Goal: Information Seeking & Learning: Learn about a topic

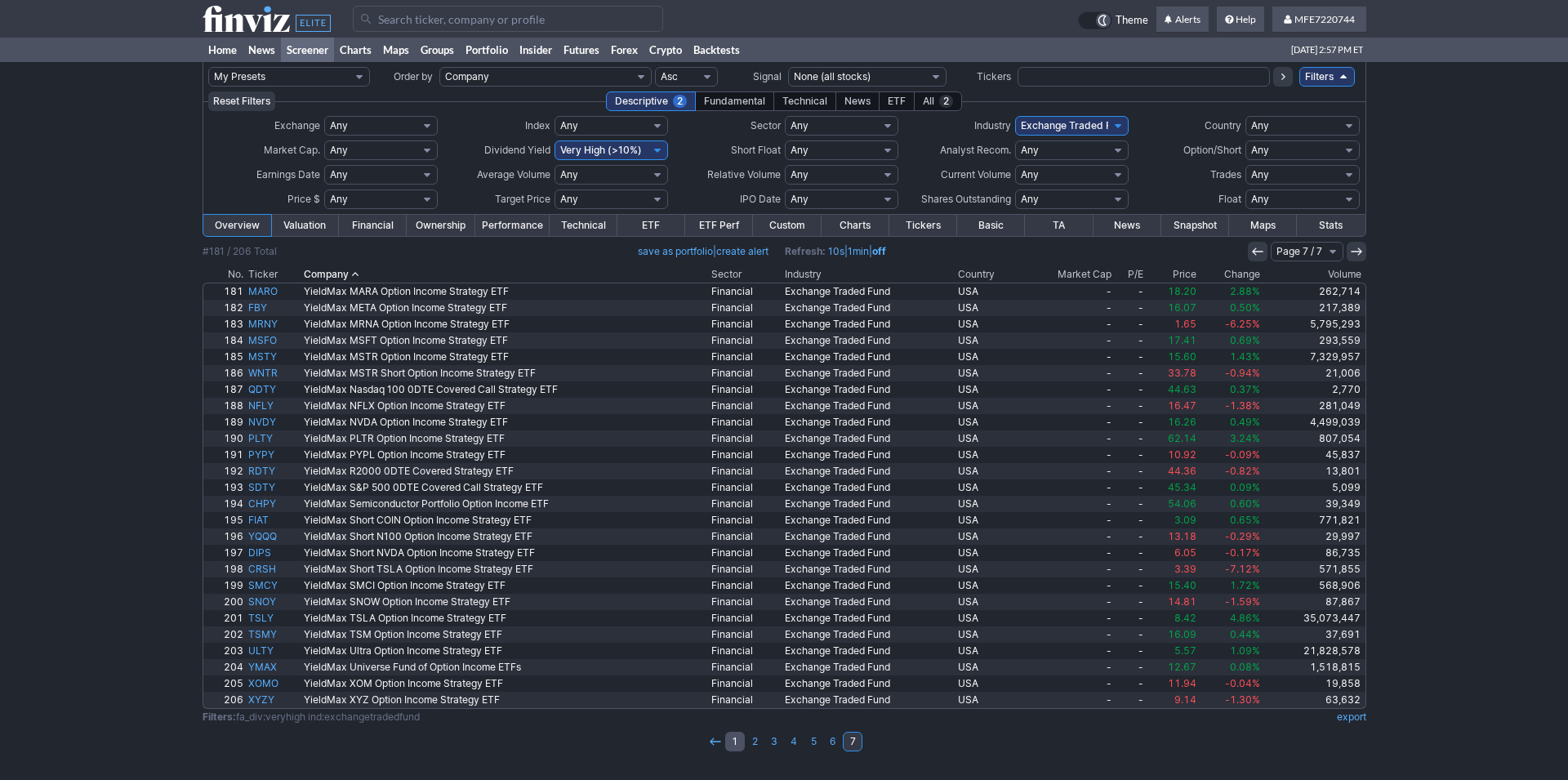
click at [738, 742] on link "1" at bounding box center [735, 742] width 20 height 20
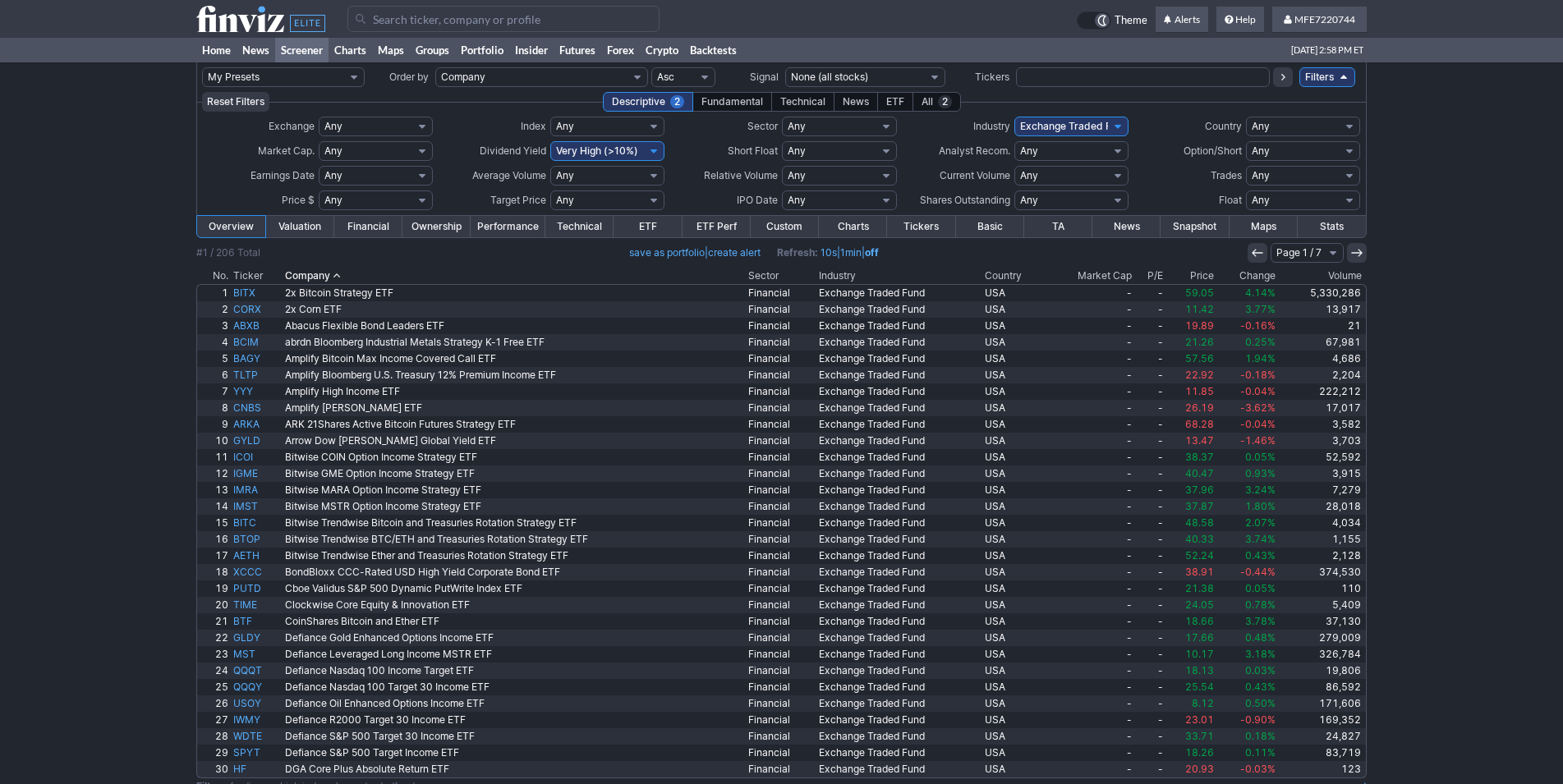
click at [1329, 274] on th "Volume" at bounding box center [1323, 276] width 89 height 17
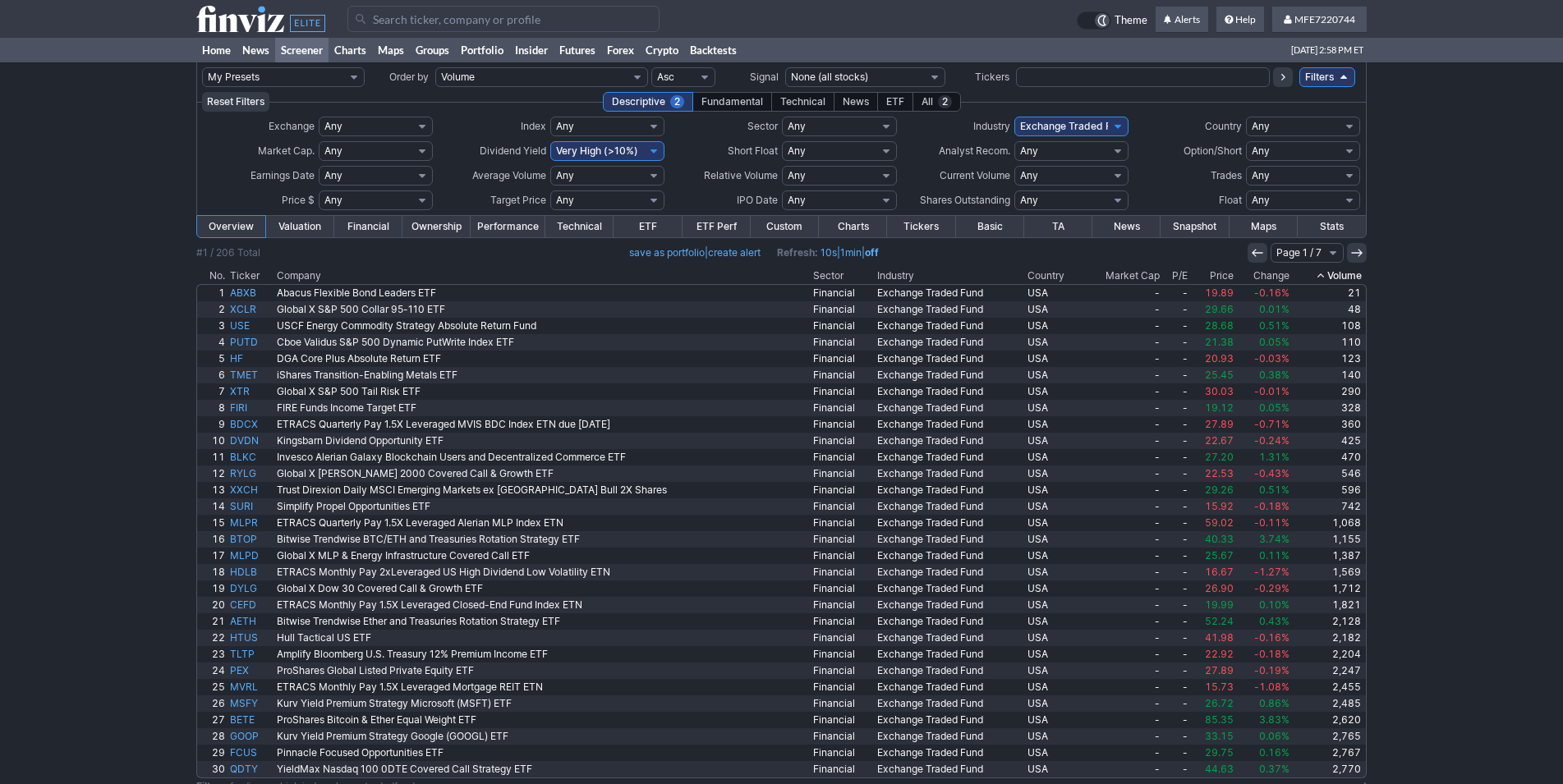
click at [1335, 274] on th "Volume" at bounding box center [1330, 276] width 75 height 17
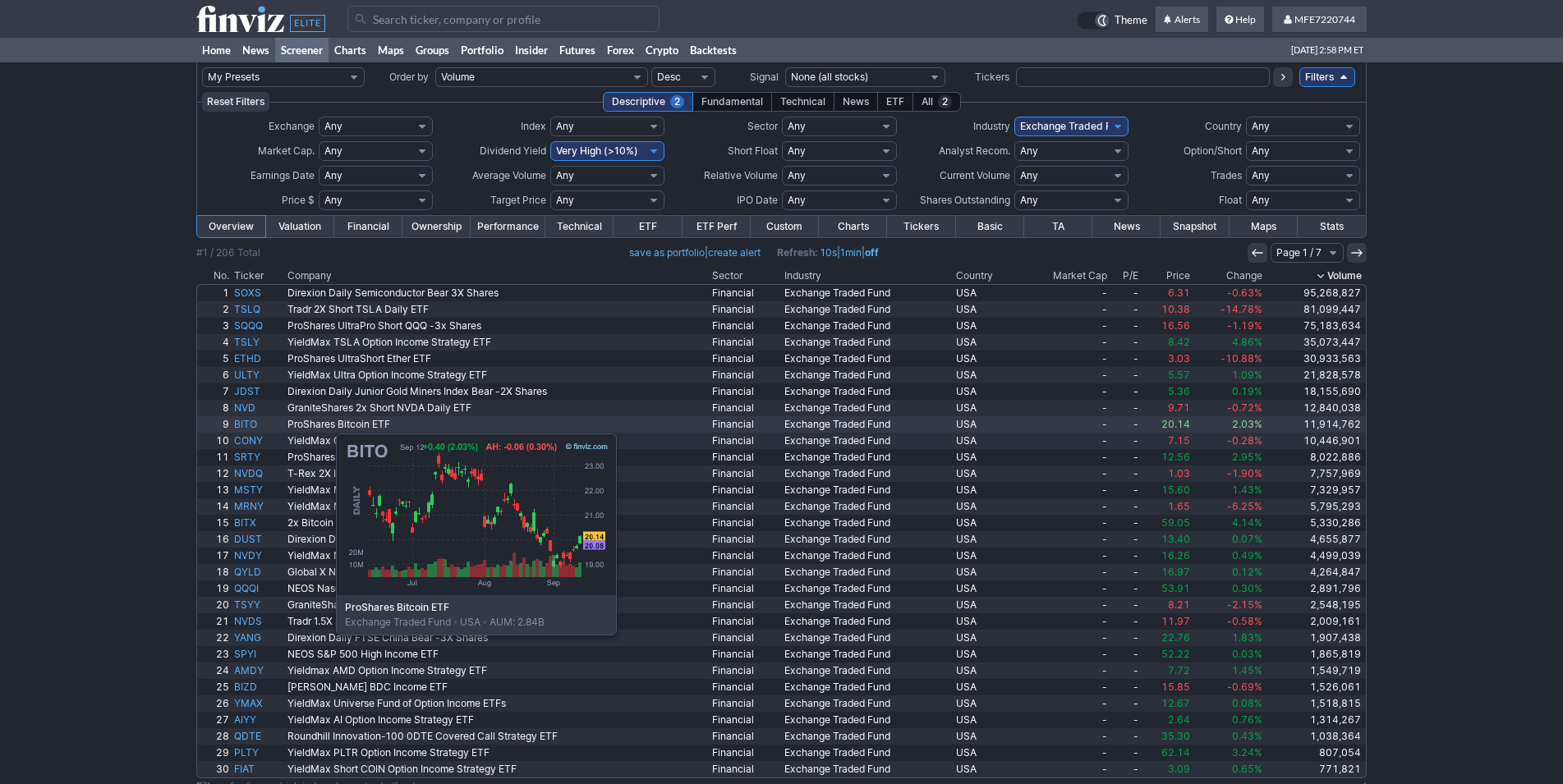
click at [254, 426] on link "BITO" at bounding box center [258, 425] width 53 height 17
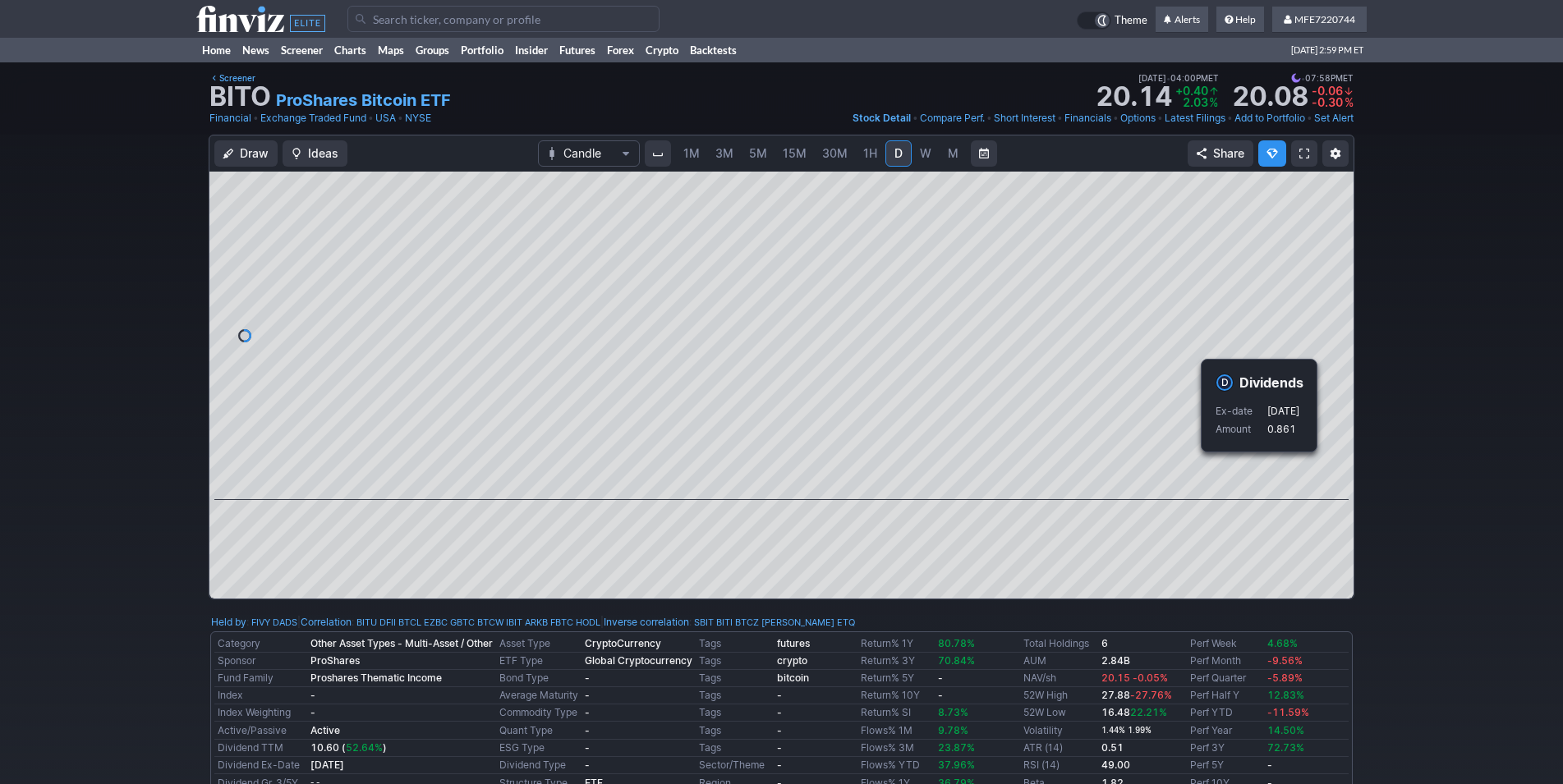
click at [399, 16] on input "Search" at bounding box center [503, 19] width 312 height 26
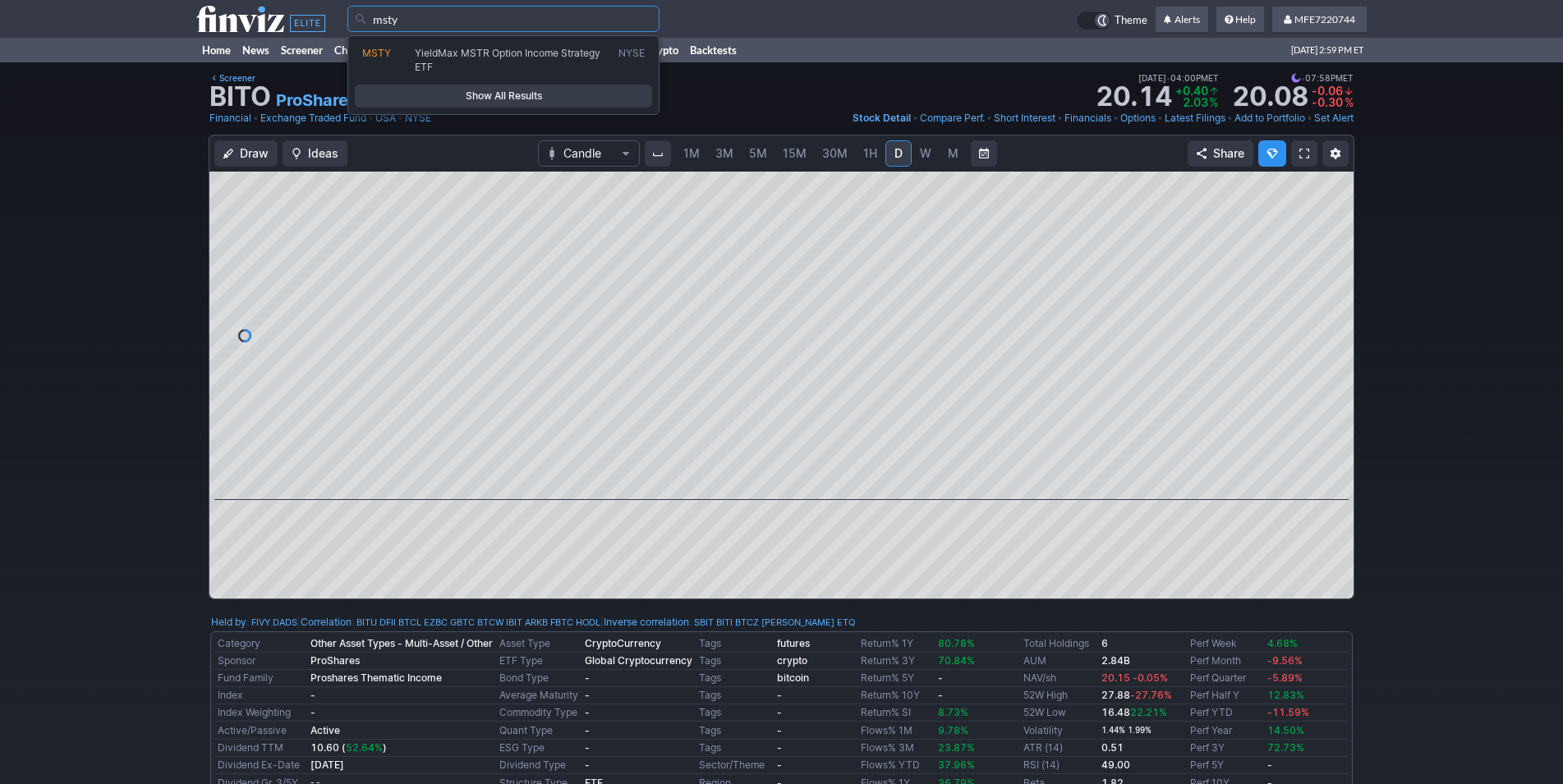
type input "msty"
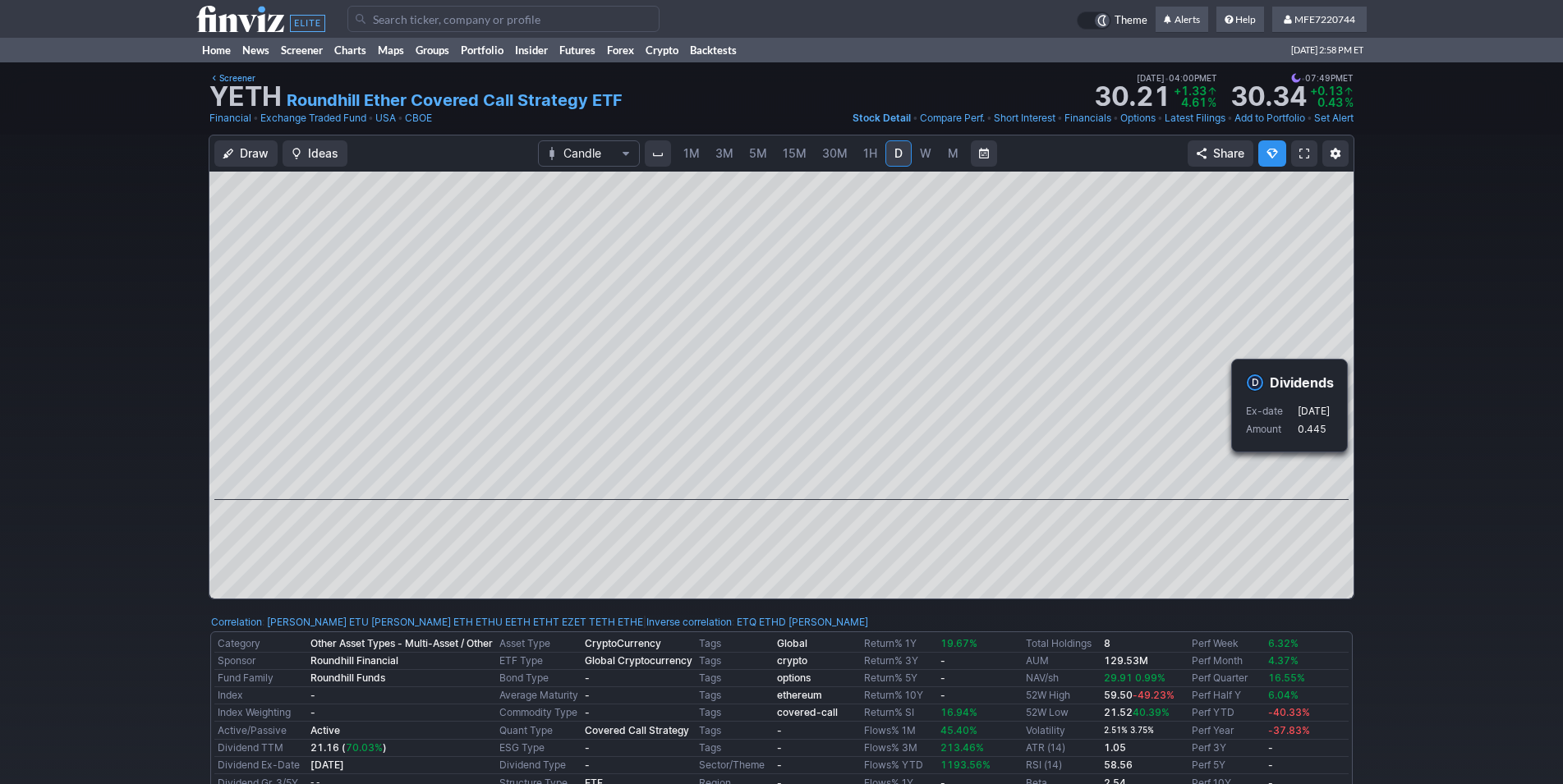
click at [1407, 486] on div "Draw Ideas Candle 1M 3M 5M 15M 30M 1H D W M Share" at bounding box center [782, 373] width 1563 height 478
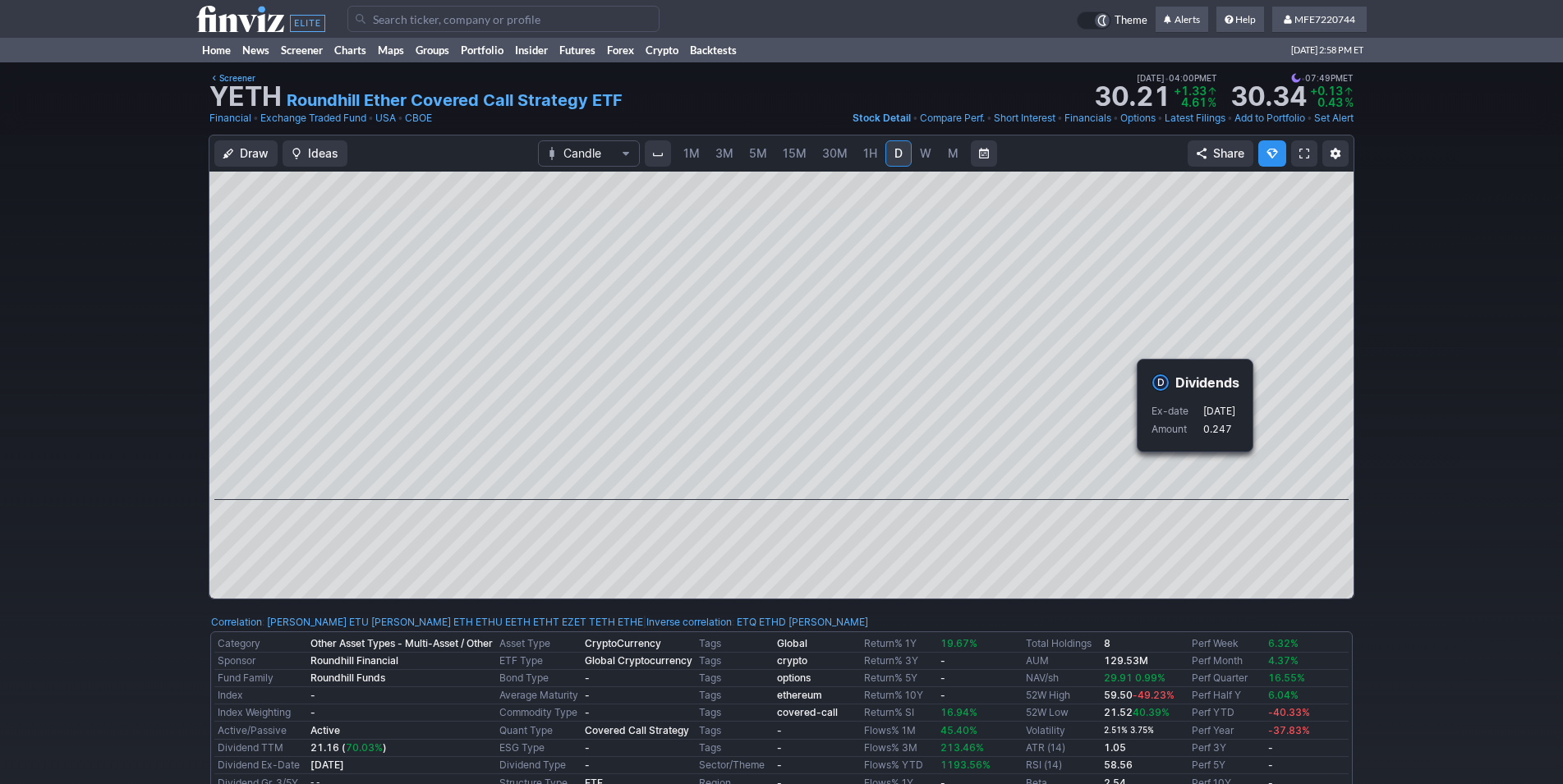
click at [1380, 473] on div "Draw Ideas Candle 1M 3M 5M 15M 30M 1H D W M Share" at bounding box center [782, 373] width 1563 height 478
click at [400, 17] on input "Search" at bounding box center [503, 19] width 312 height 26
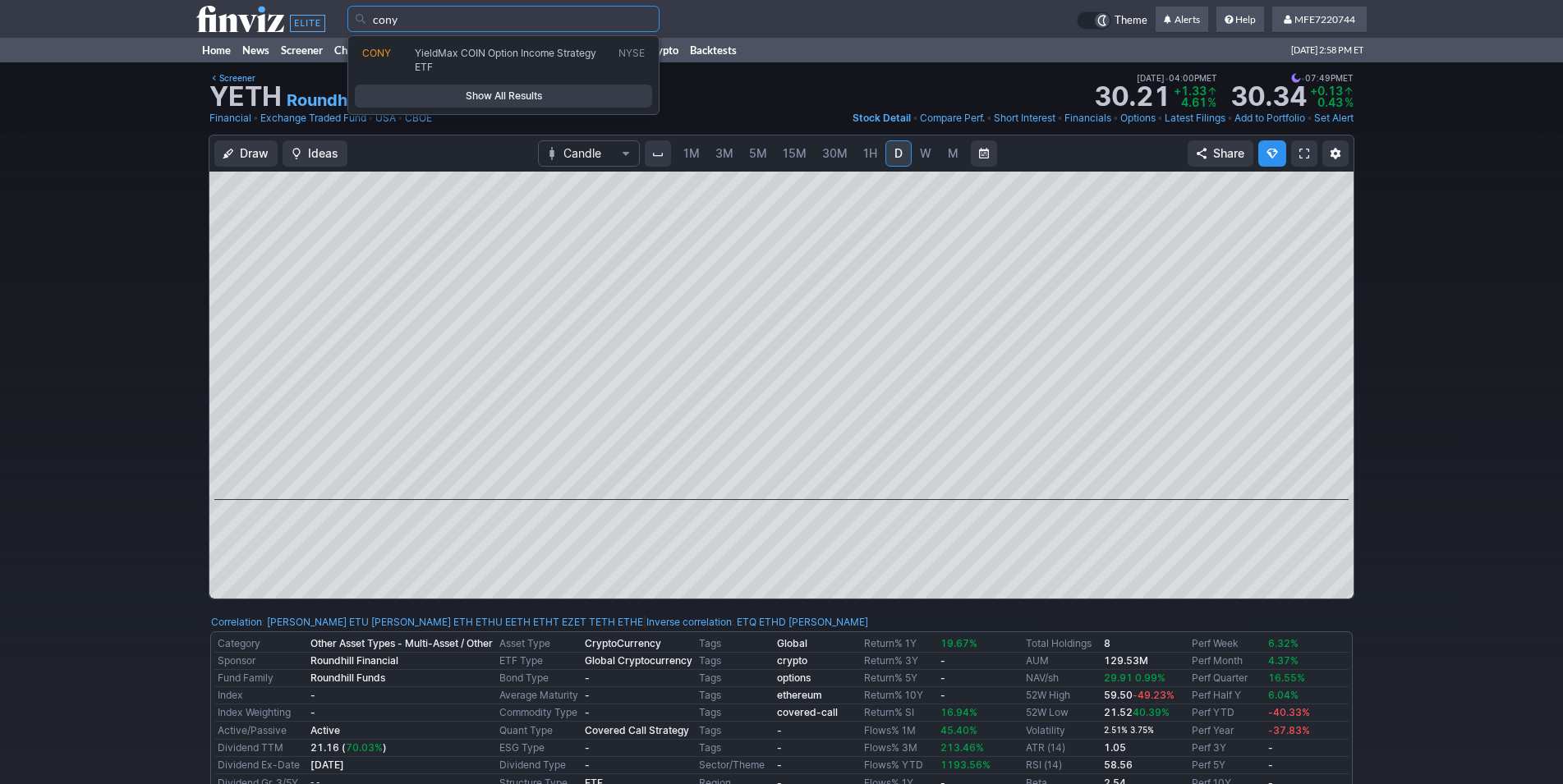
type input "cony"
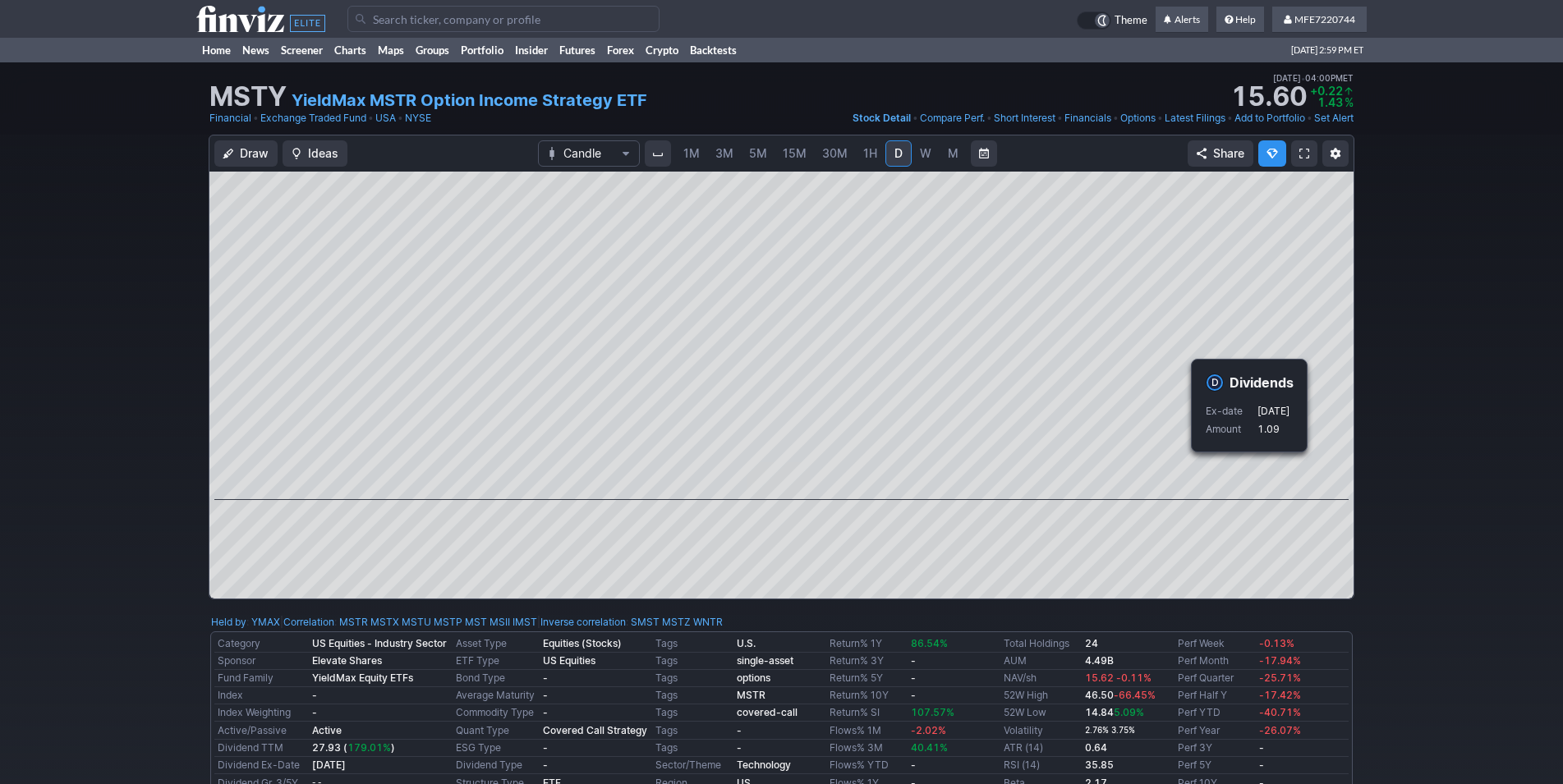
click at [1417, 478] on div "Draw Ideas Candle 1M 3M 5M 15M 30M 1H D W M Share" at bounding box center [782, 373] width 1563 height 478
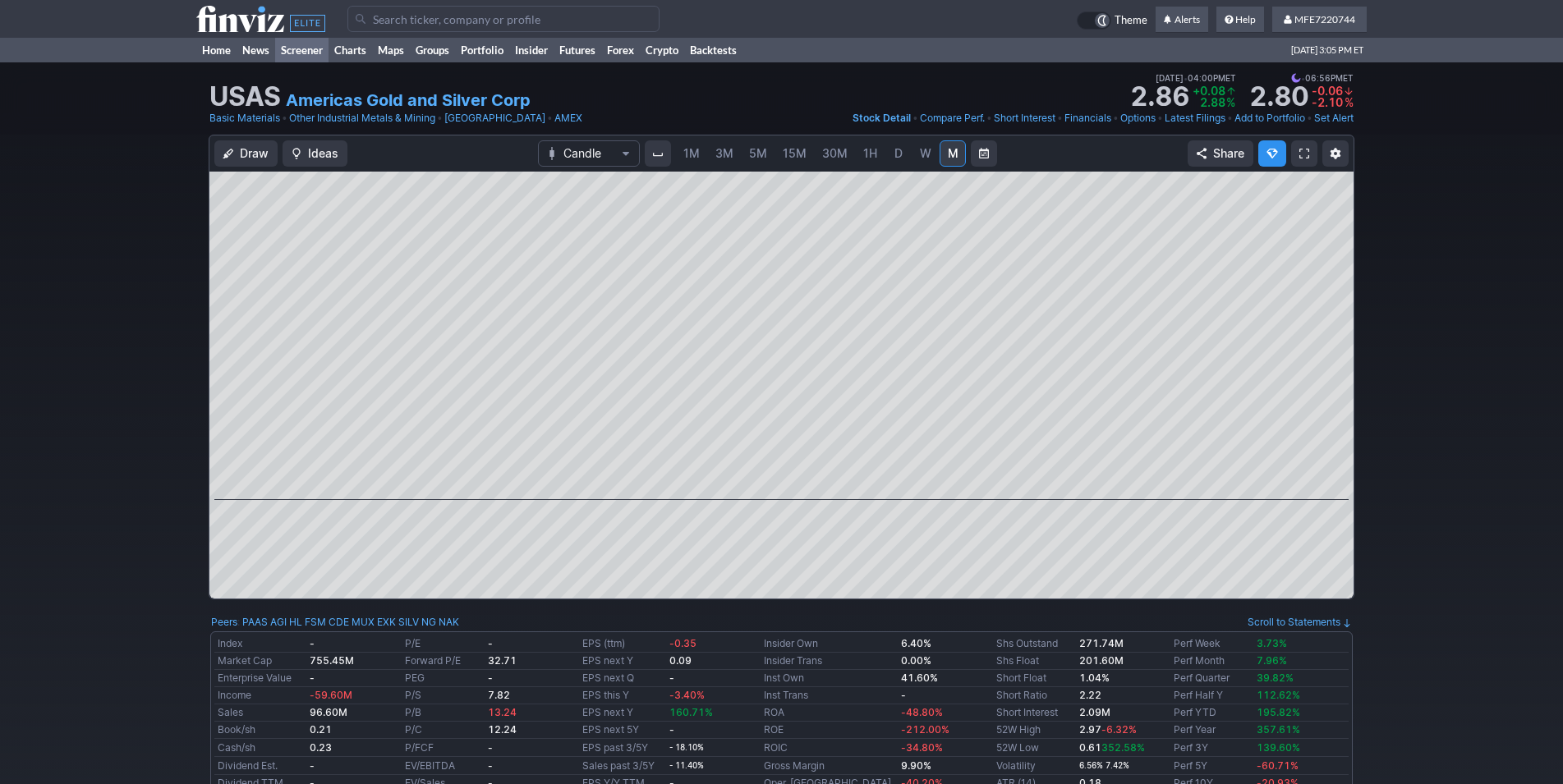
click at [313, 58] on link "Screener" at bounding box center [301, 50] width 53 height 24
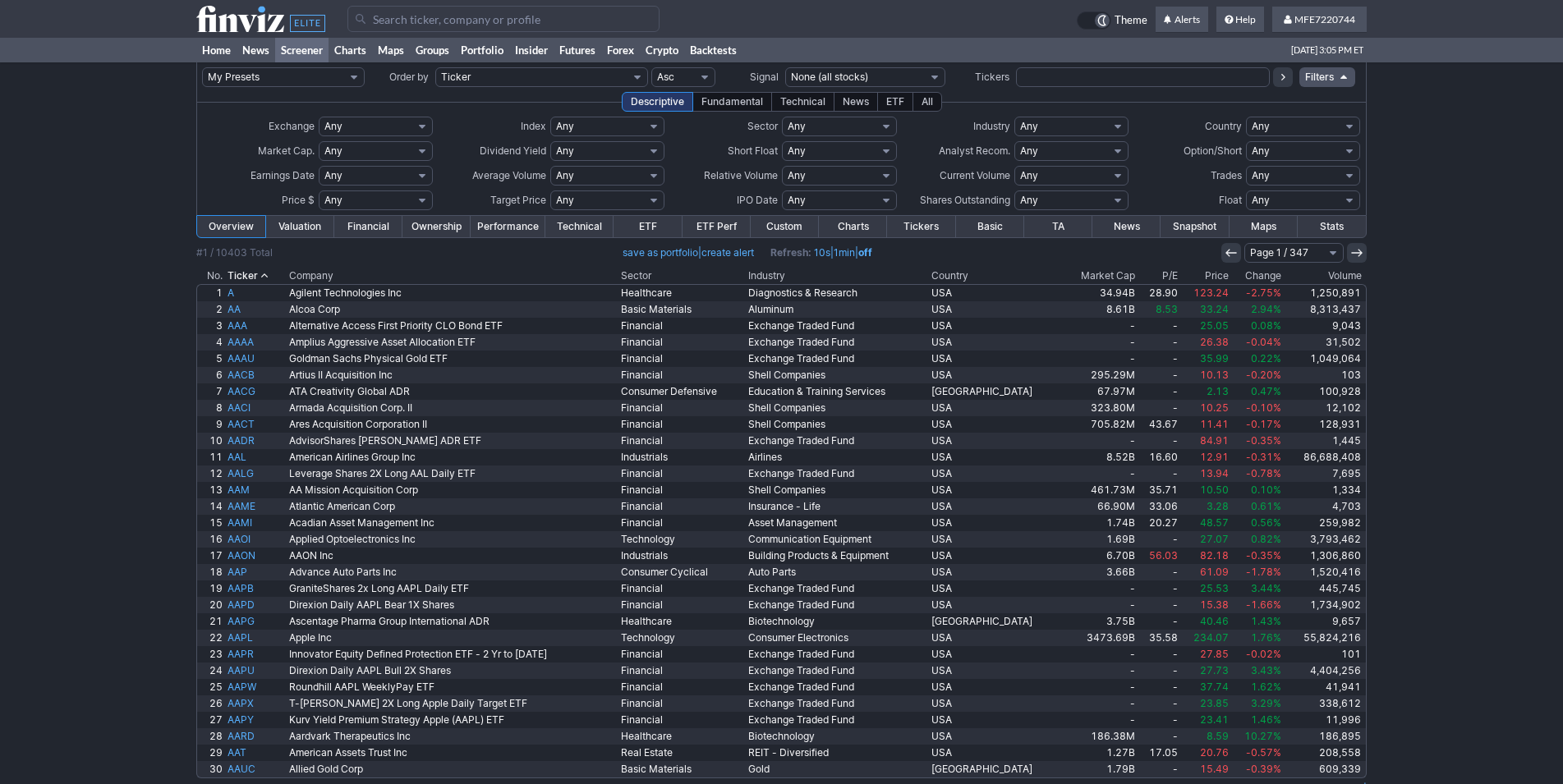
click at [550, 141] on select "Any None (0%) Positive (>0%) High (>5%) Very High (>10%) Over 1% Over 2% Over 3…" at bounding box center [607, 151] width 114 height 20
select select "veryhigh"
click option "Very High (>10%)" at bounding box center [0, 0] width 0 height 0
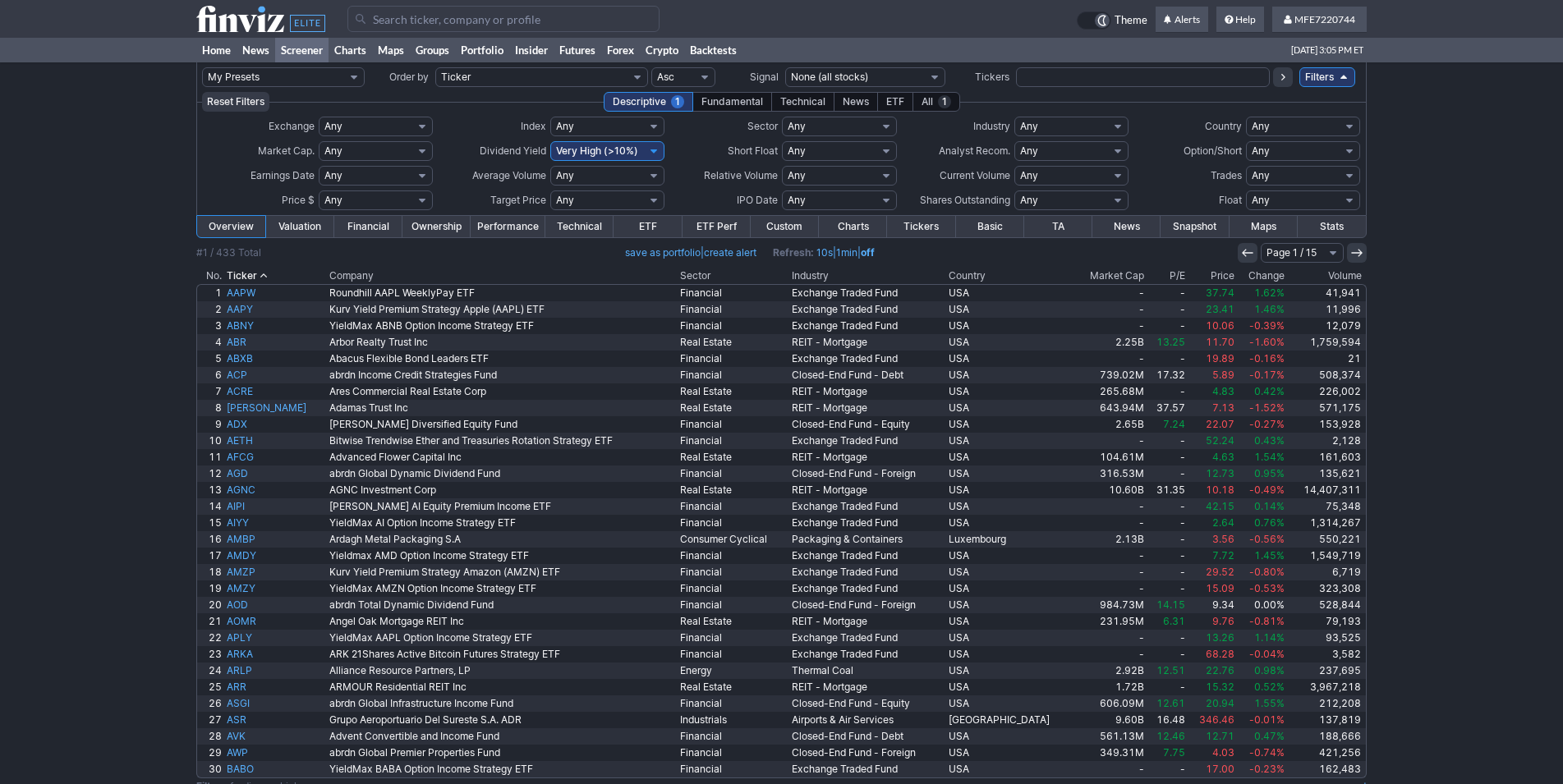
click at [652, 229] on link "ETF" at bounding box center [647, 226] width 68 height 22
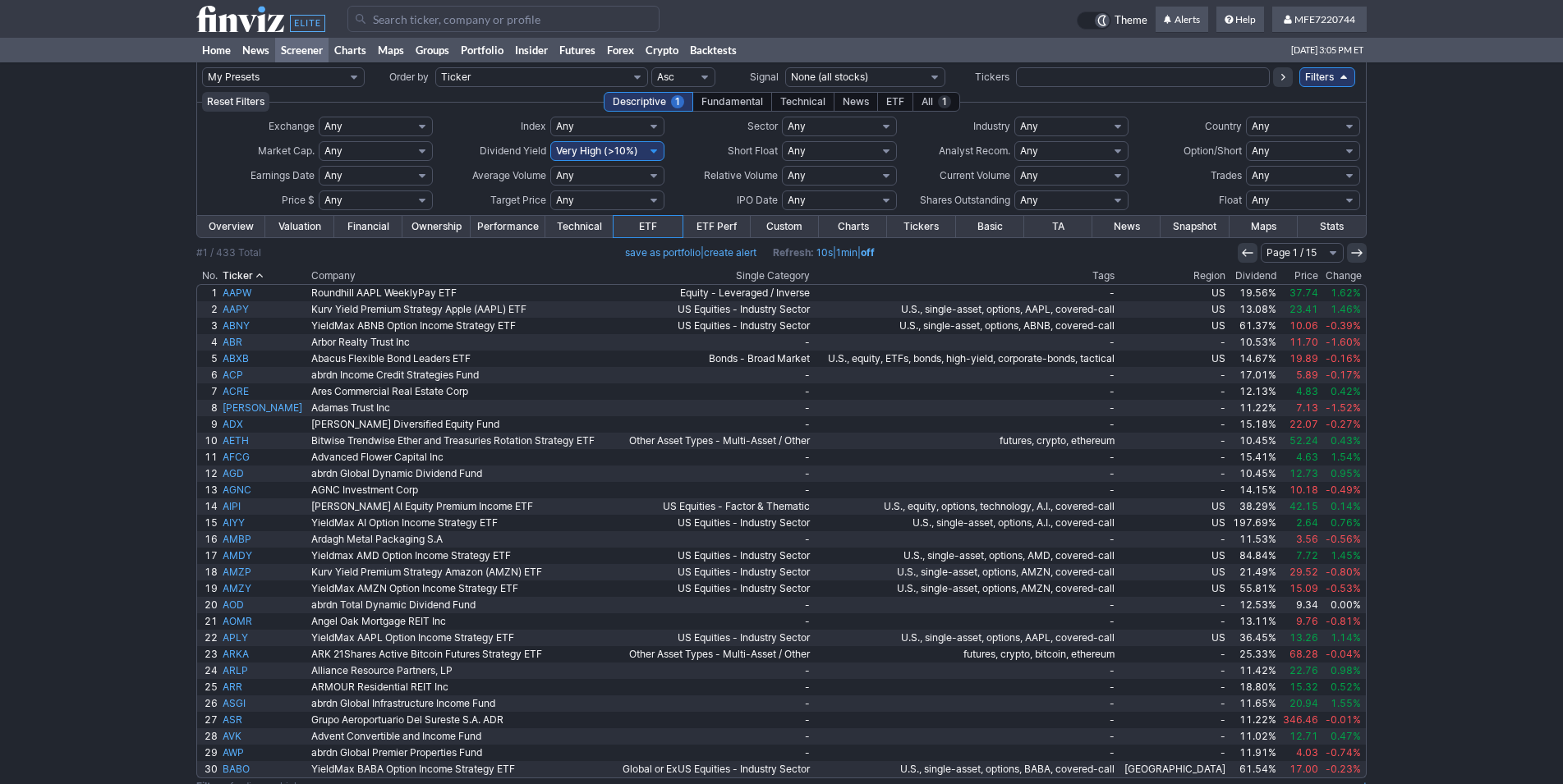
click at [250, 226] on link "Overview" at bounding box center [231, 226] width 68 height 22
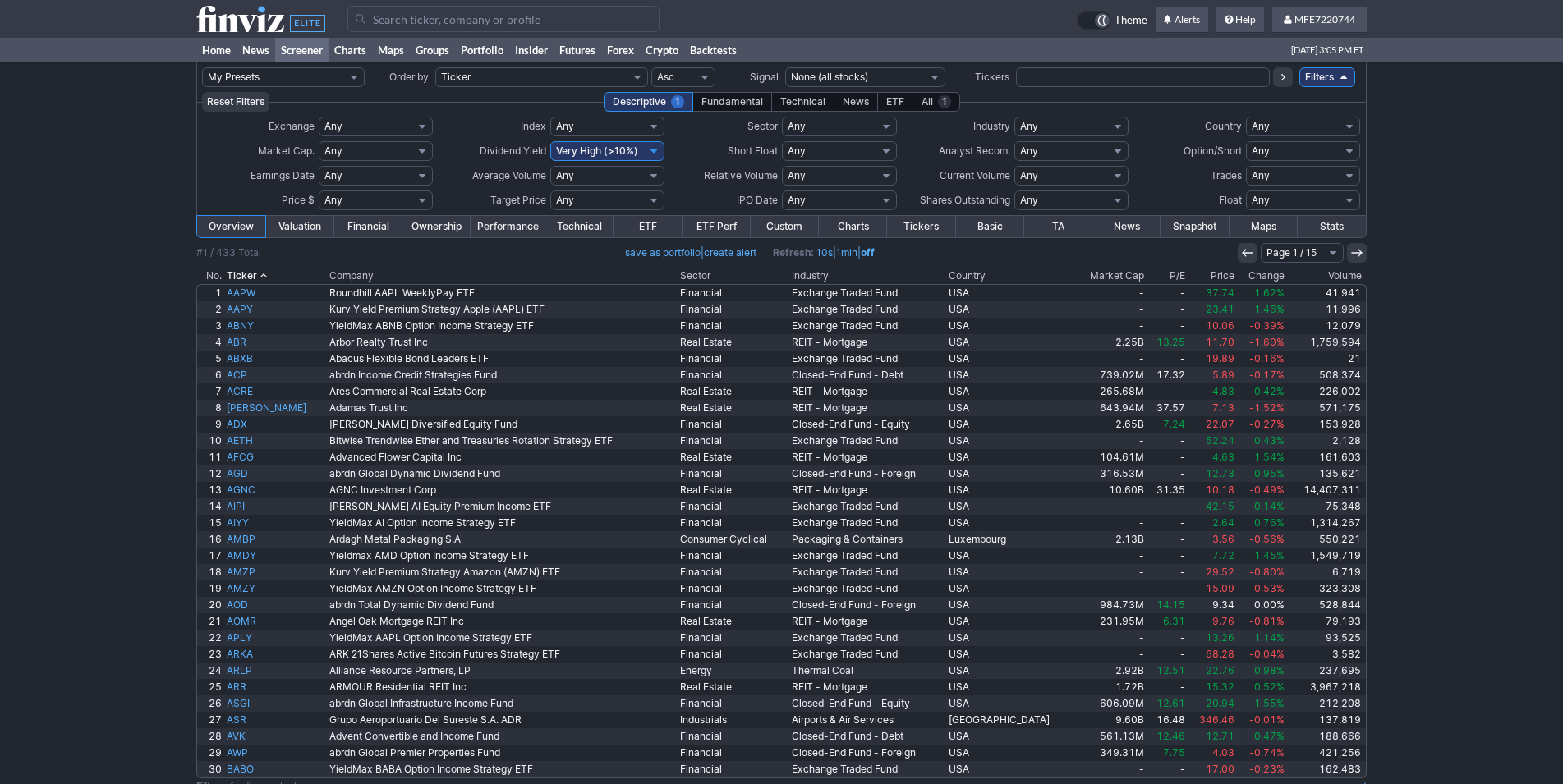
click at [782, 117] on select "Any Basic Materials Communication Services Consumer Cyclical Consumer Defensive…" at bounding box center [839, 126] width 114 height 20
click at [1015, 117] on select "Any Stocks only (ex-Funds) Exchange Traded Fund Advertising Agencies Aerospace …" at bounding box center [1071, 126] width 114 height 20
click at [1445, 212] on div "My Presets -Save Screen -Edit Screens s: Swing Trade s: New Screen p: manuel#1 …" at bounding box center [782, 451] width 1563 height 777
click at [637, 226] on link "ETF" at bounding box center [647, 226] width 68 height 22
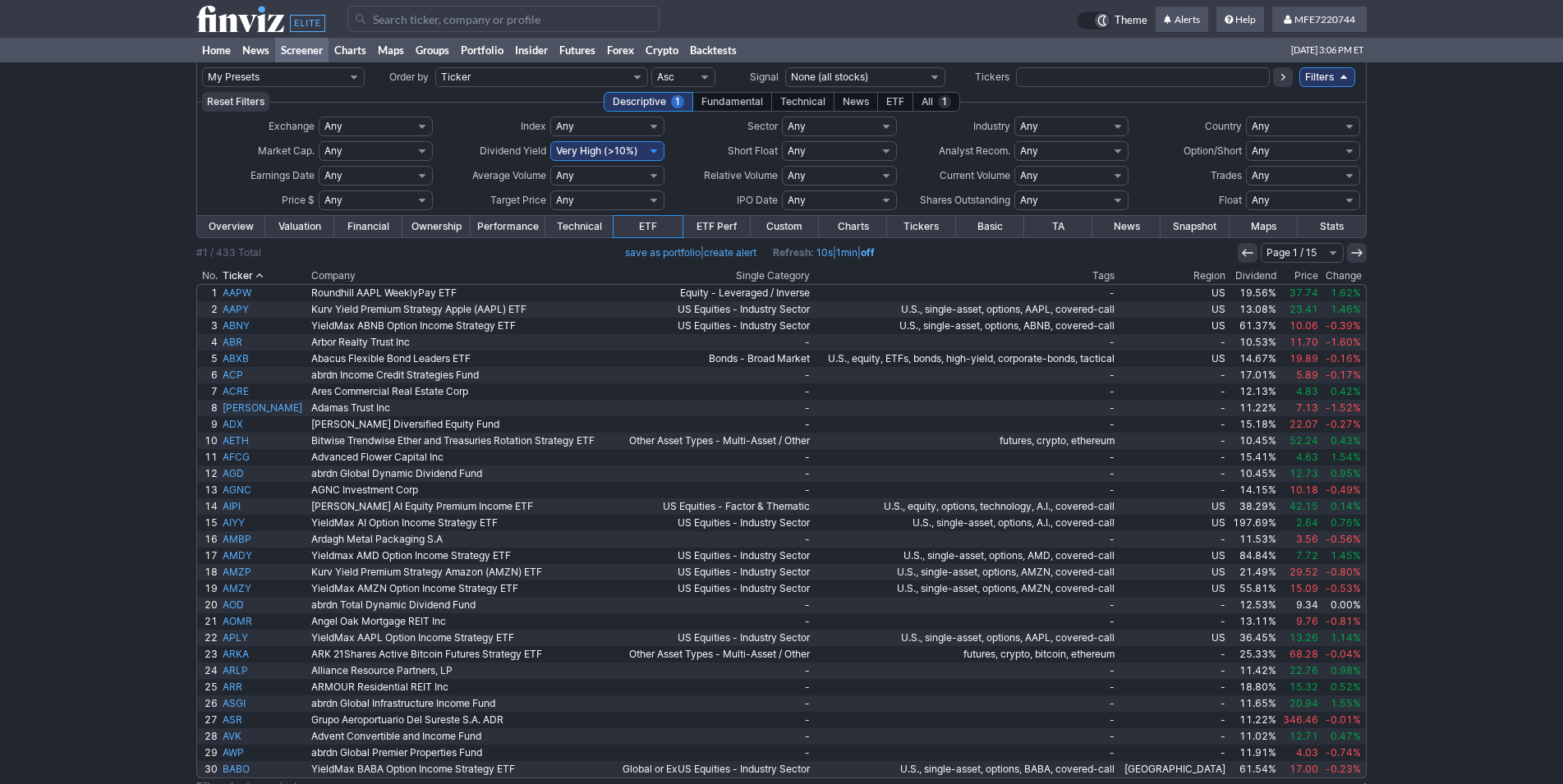
click at [1255, 276] on th "Dividend" at bounding box center [1253, 276] width 51 height 17
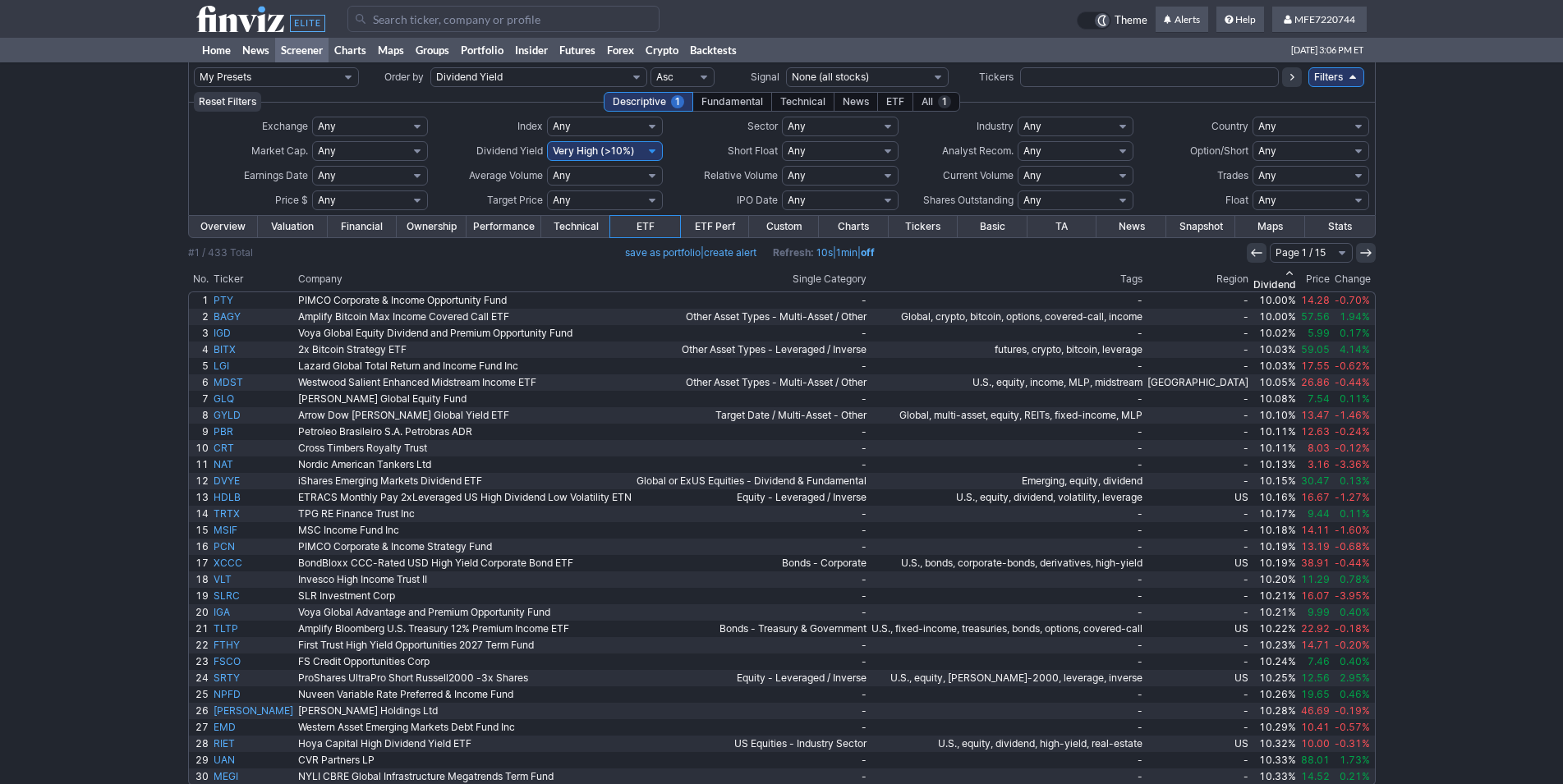
drag, startPoint x: 1266, startPoint y: 273, endPoint x: 1272, endPoint y: 280, distance: 9.2
click at [1266, 272] on th "Dividend" at bounding box center [1274, 279] width 48 height 23
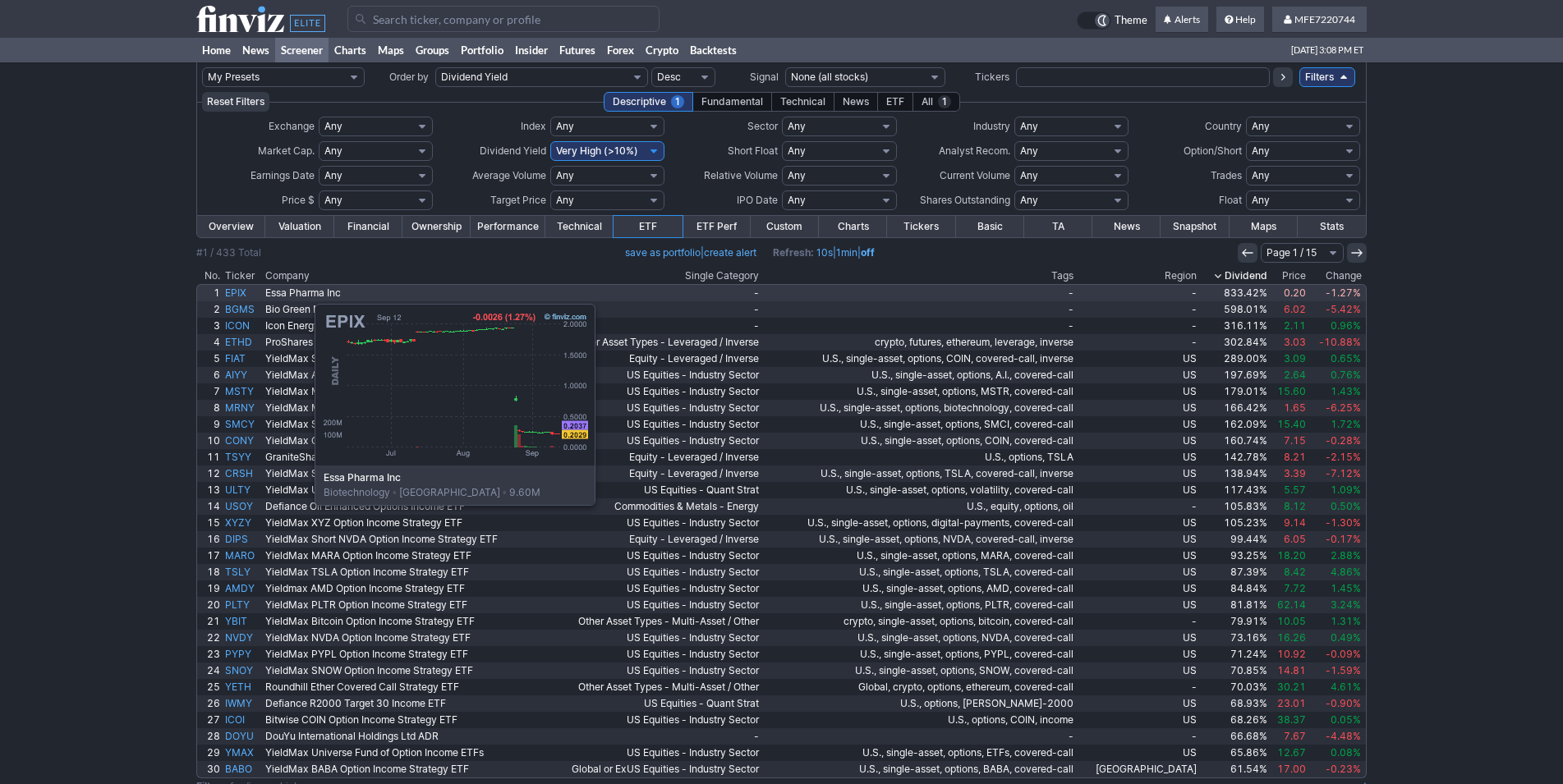
click at [232, 296] on link "EPIX" at bounding box center [243, 293] width 40 height 17
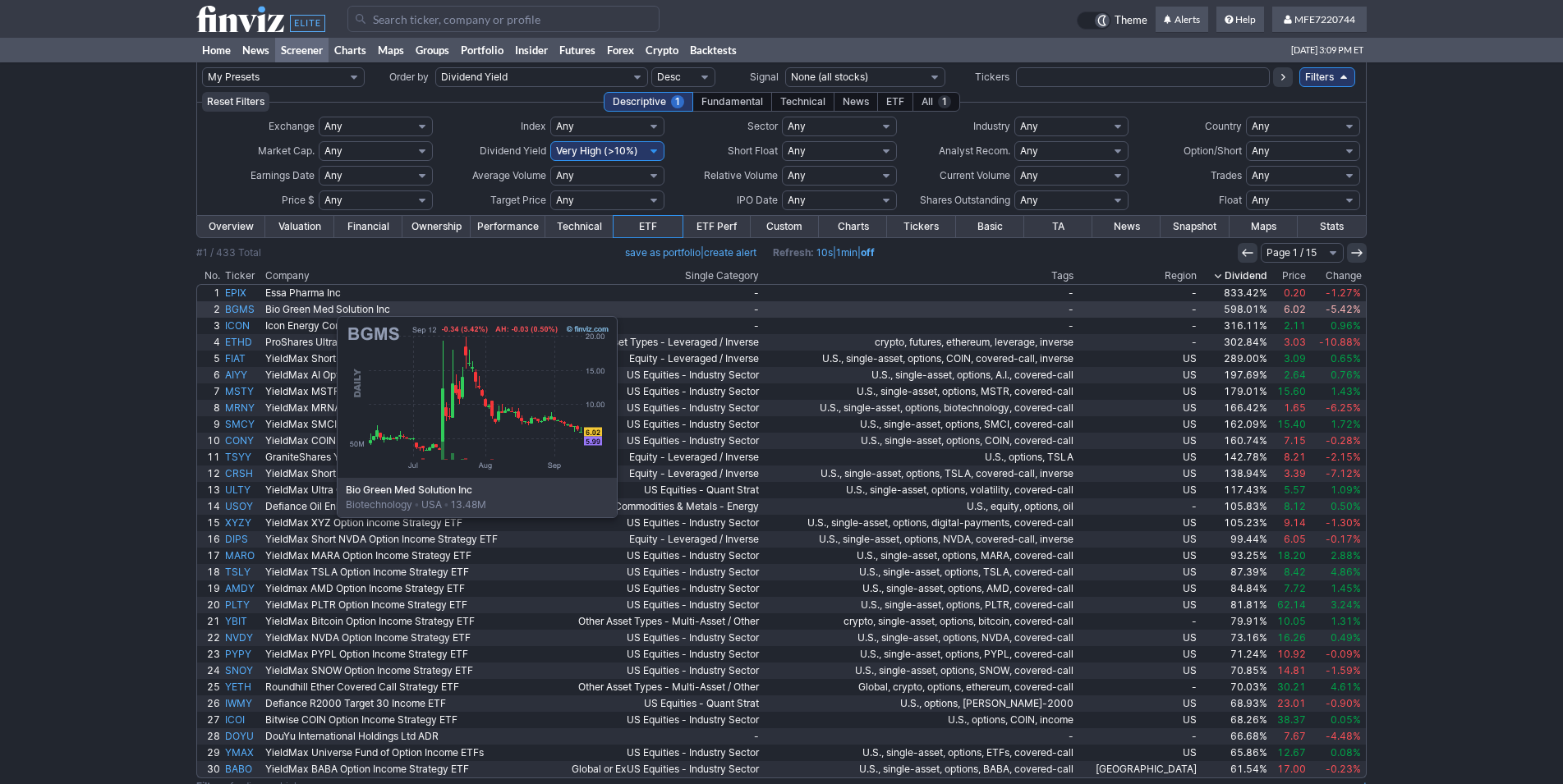
click at [255, 308] on link "BGMS" at bounding box center [243, 309] width 40 height 17
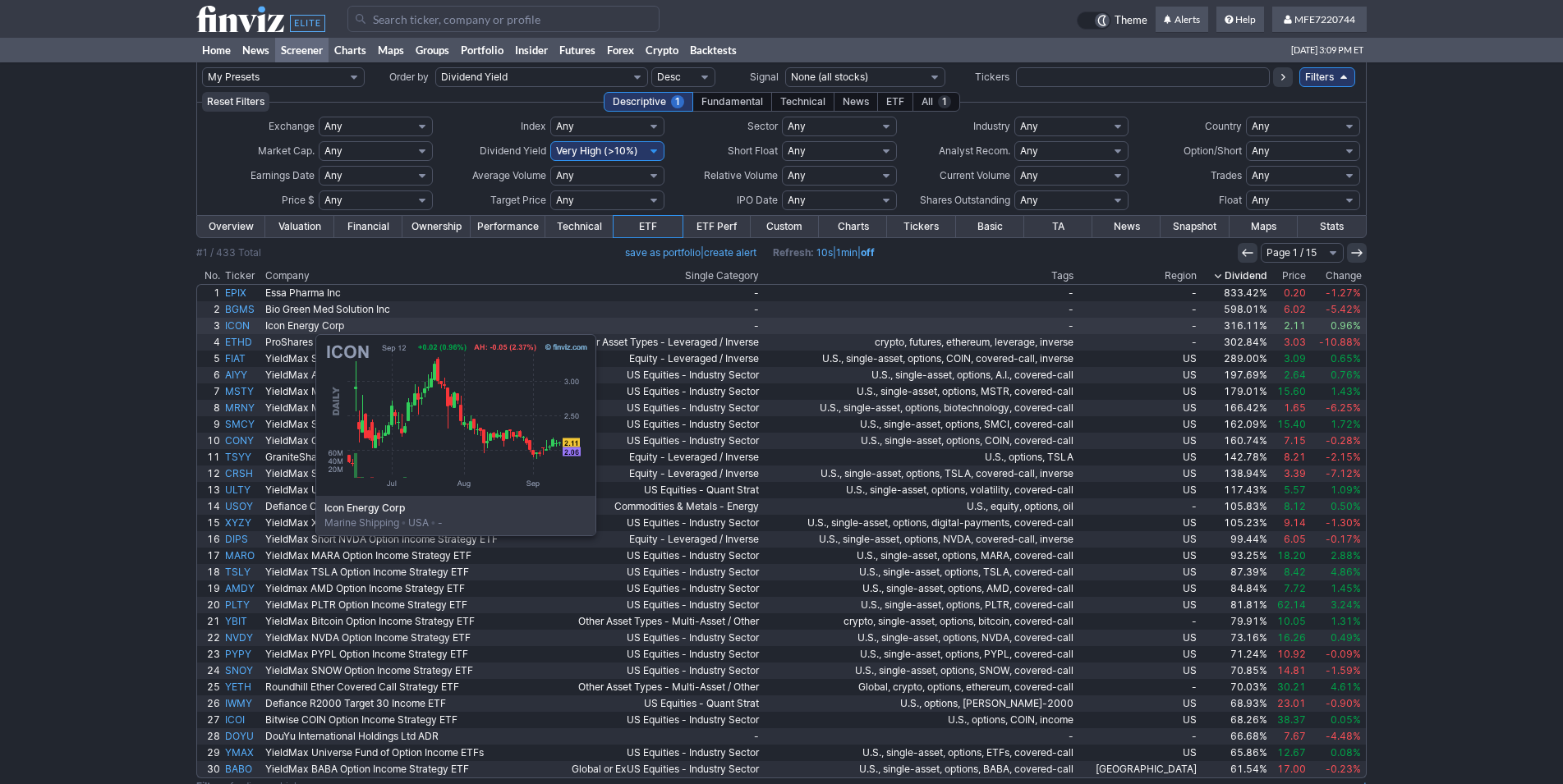
click at [233, 326] on link "ICON" at bounding box center [243, 325] width 40 height 17
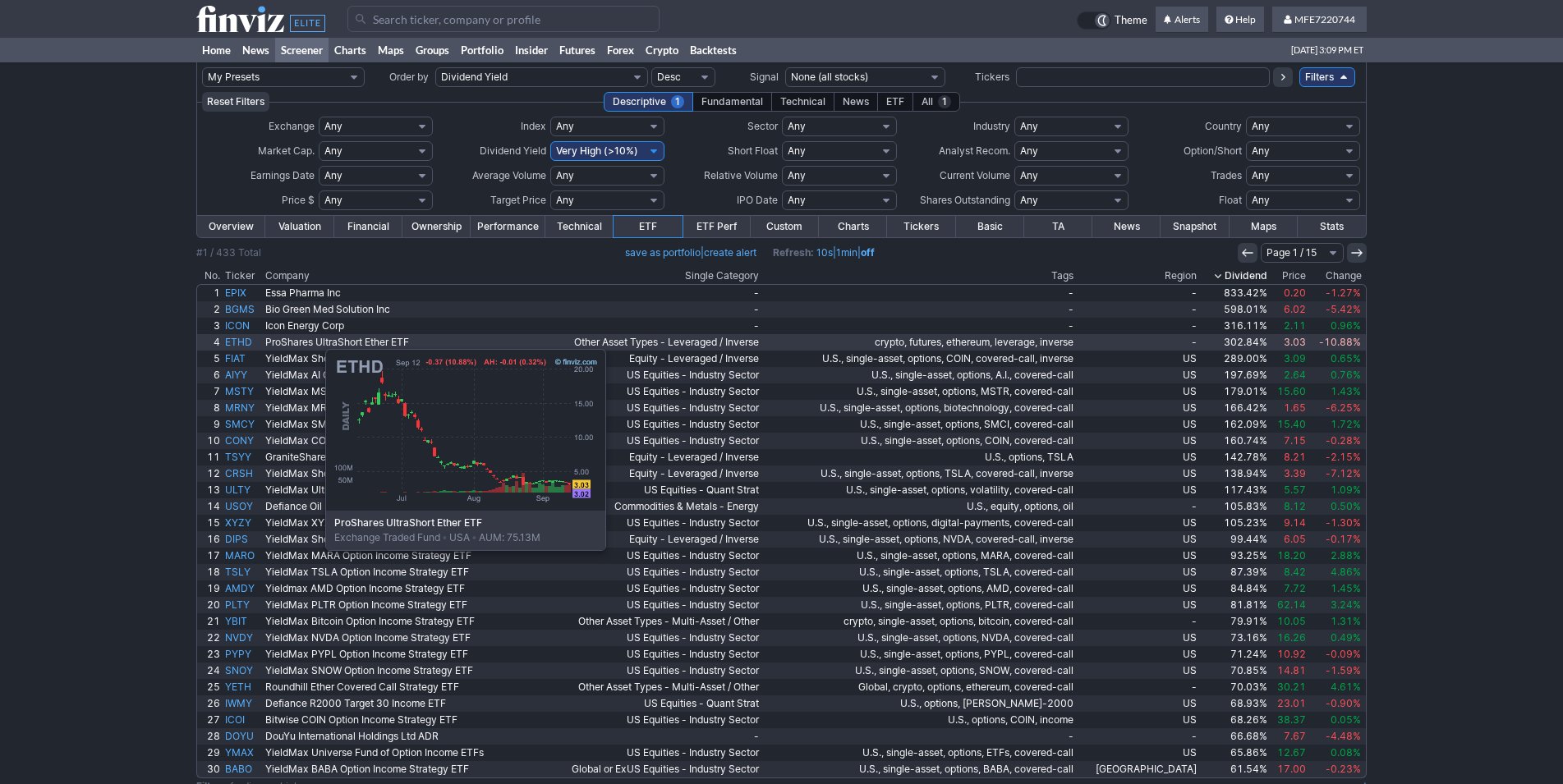
click at [243, 341] on link "ETHD" at bounding box center [243, 342] width 40 height 17
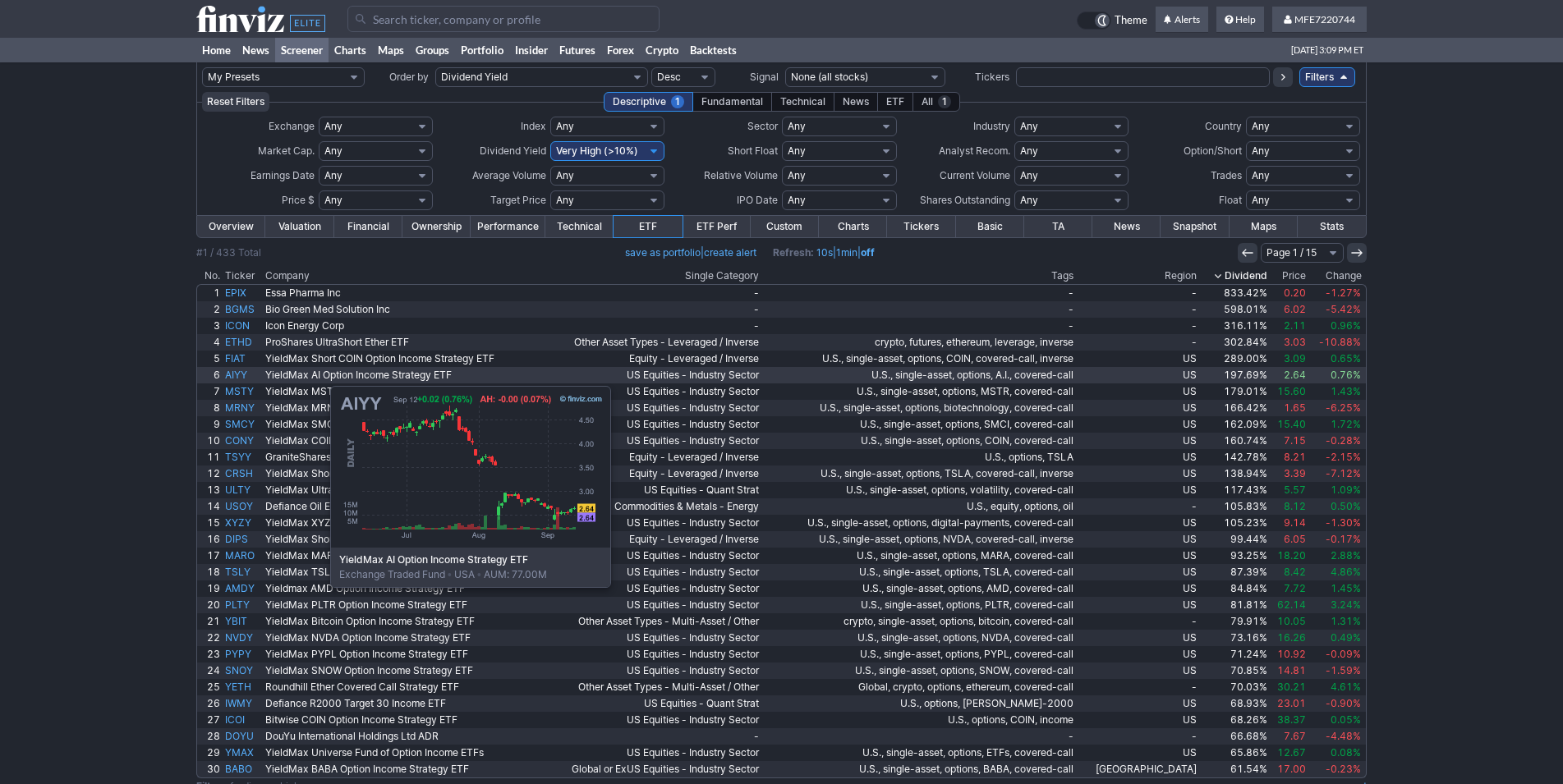
click at [244, 378] on link "AIYY" at bounding box center [243, 375] width 40 height 17
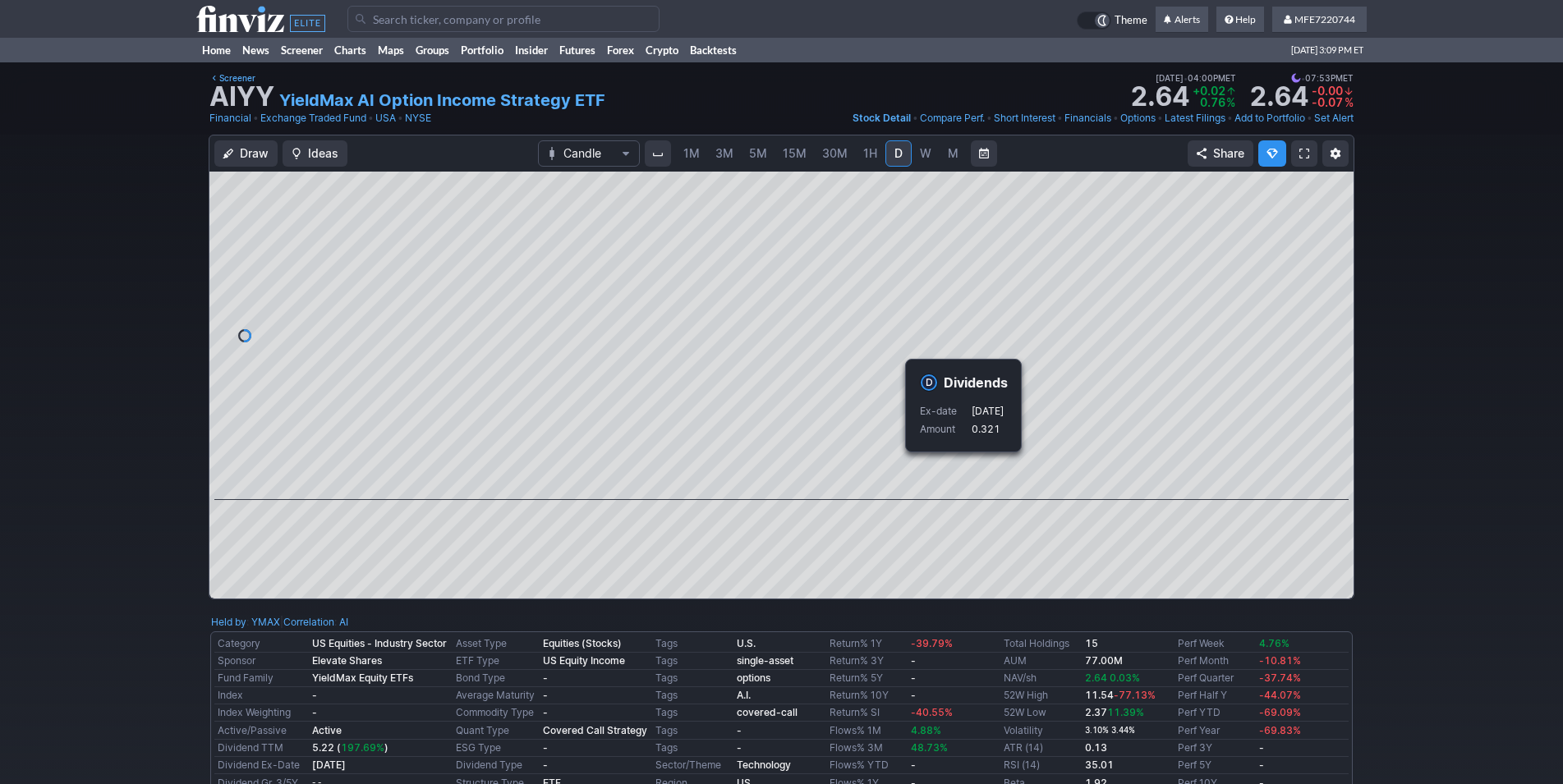
click at [1440, 508] on div "Draw Ideas Candle 1M 3M 5M 15M 30M 1H D W M Share" at bounding box center [782, 373] width 1563 height 478
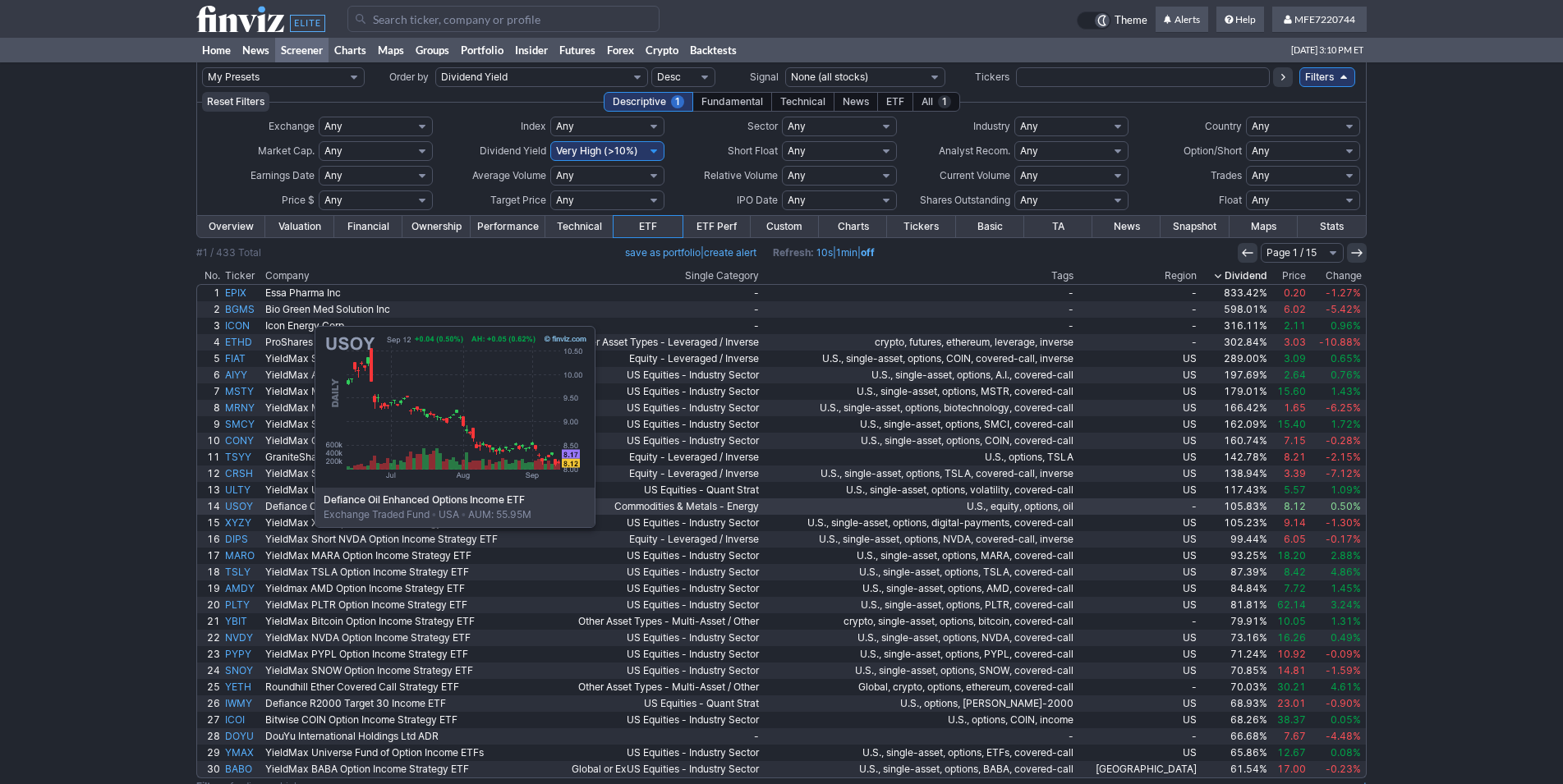
click at [233, 506] on link "USOY" at bounding box center [243, 506] width 40 height 17
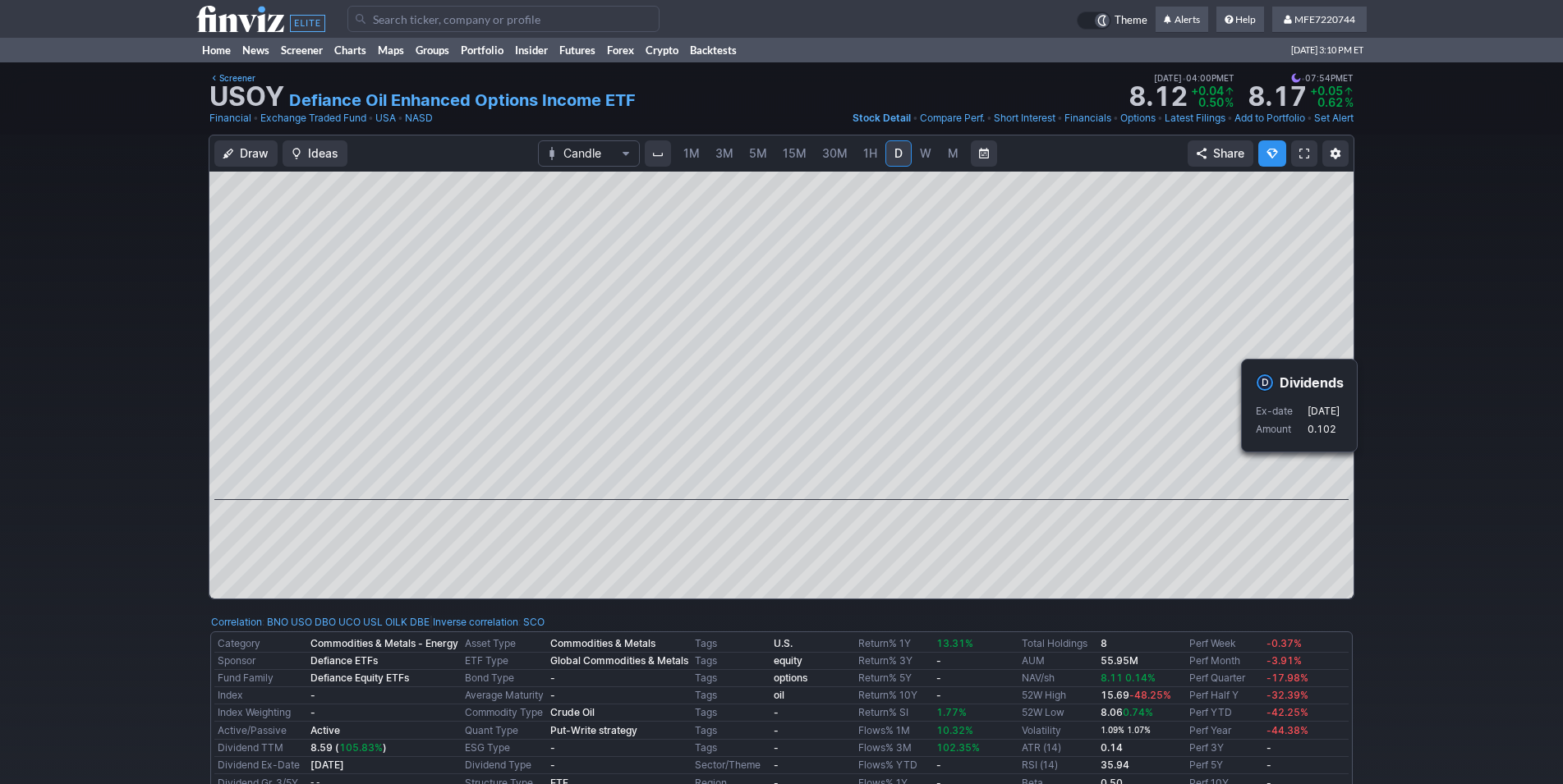
click at [1399, 487] on div "Draw Ideas Candle 1M 3M 5M 15M 30M 1H D W M Share" at bounding box center [782, 373] width 1563 height 478
click at [1399, 490] on div "Draw Ideas Candle 1M 3M 5M 15M 30M 1H D W M Share" at bounding box center [782, 373] width 1563 height 478
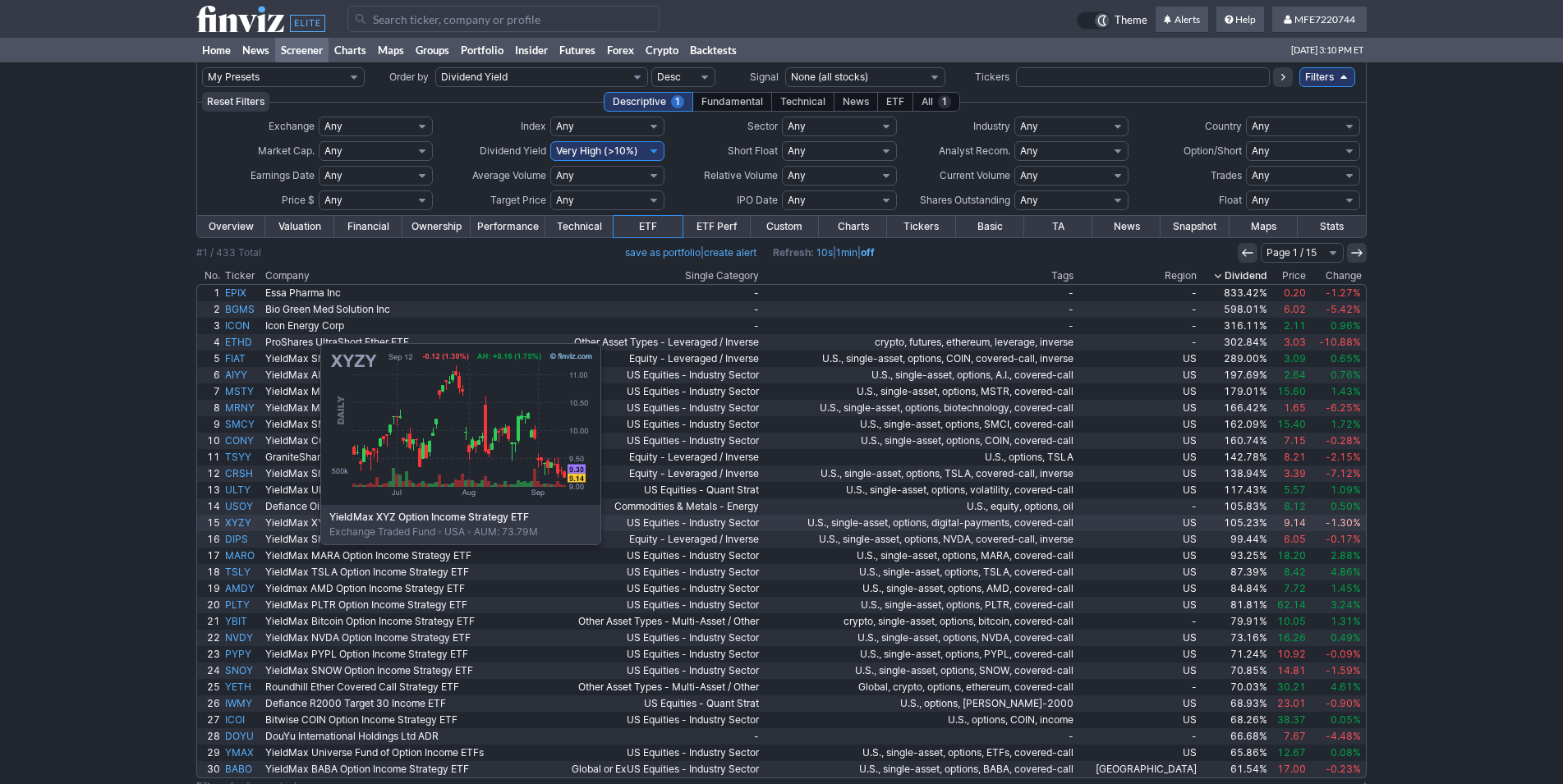
click at [238, 523] on link "XYZY" at bounding box center [243, 523] width 40 height 17
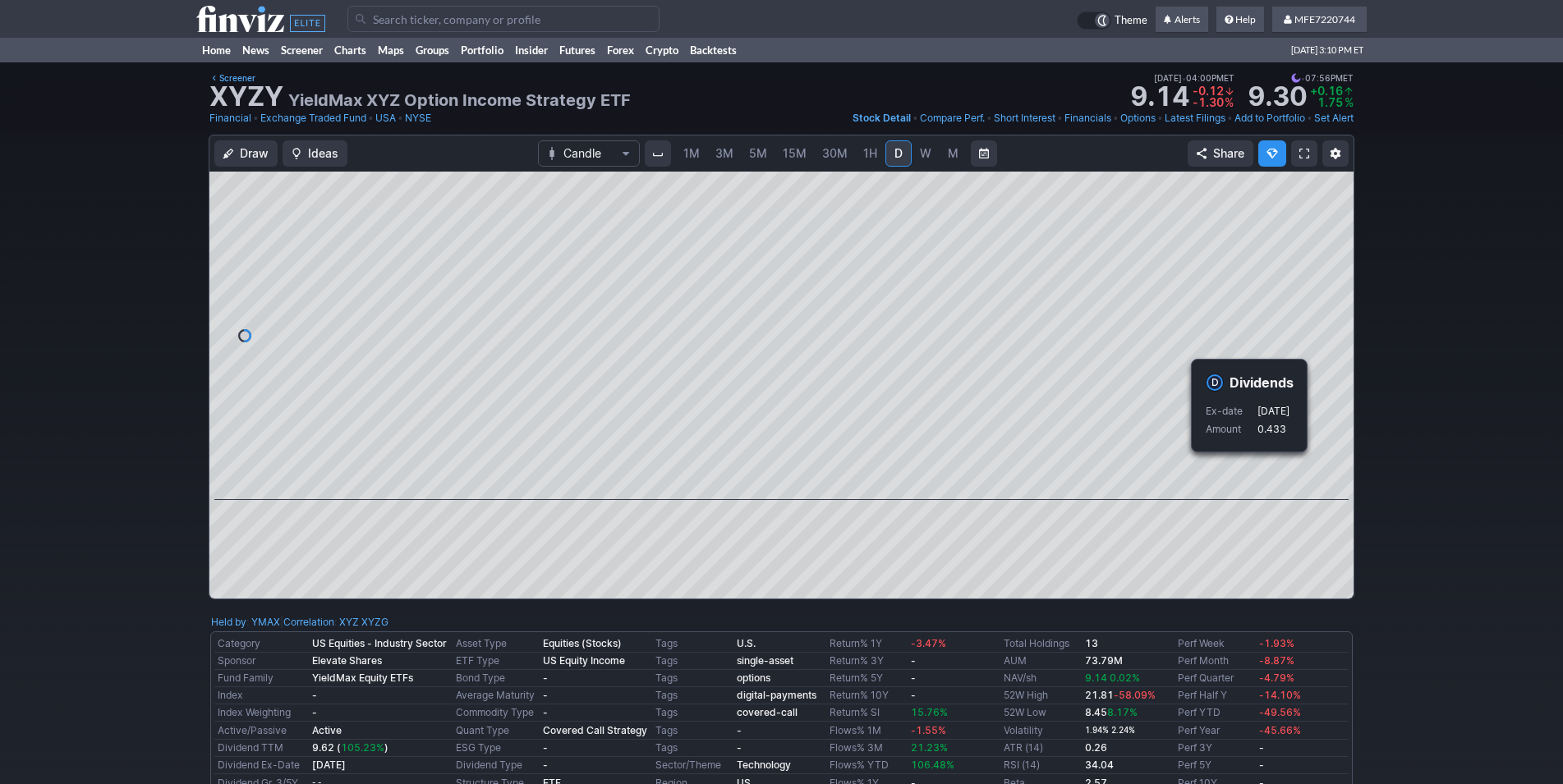
click at [1422, 481] on div "Draw Ideas Candle 1M 3M 5M 15M 30M 1H D W M Share" at bounding box center [782, 373] width 1563 height 478
click at [1482, 513] on div "Draw Ideas Candle 1M 3M 5M 15M 30M 1H D W M Share" at bounding box center [782, 373] width 1563 height 478
click at [1419, 488] on div "Draw Ideas Candle 1M 3M 5M 15M 30M 1H D W M Share" at bounding box center [782, 373] width 1563 height 478
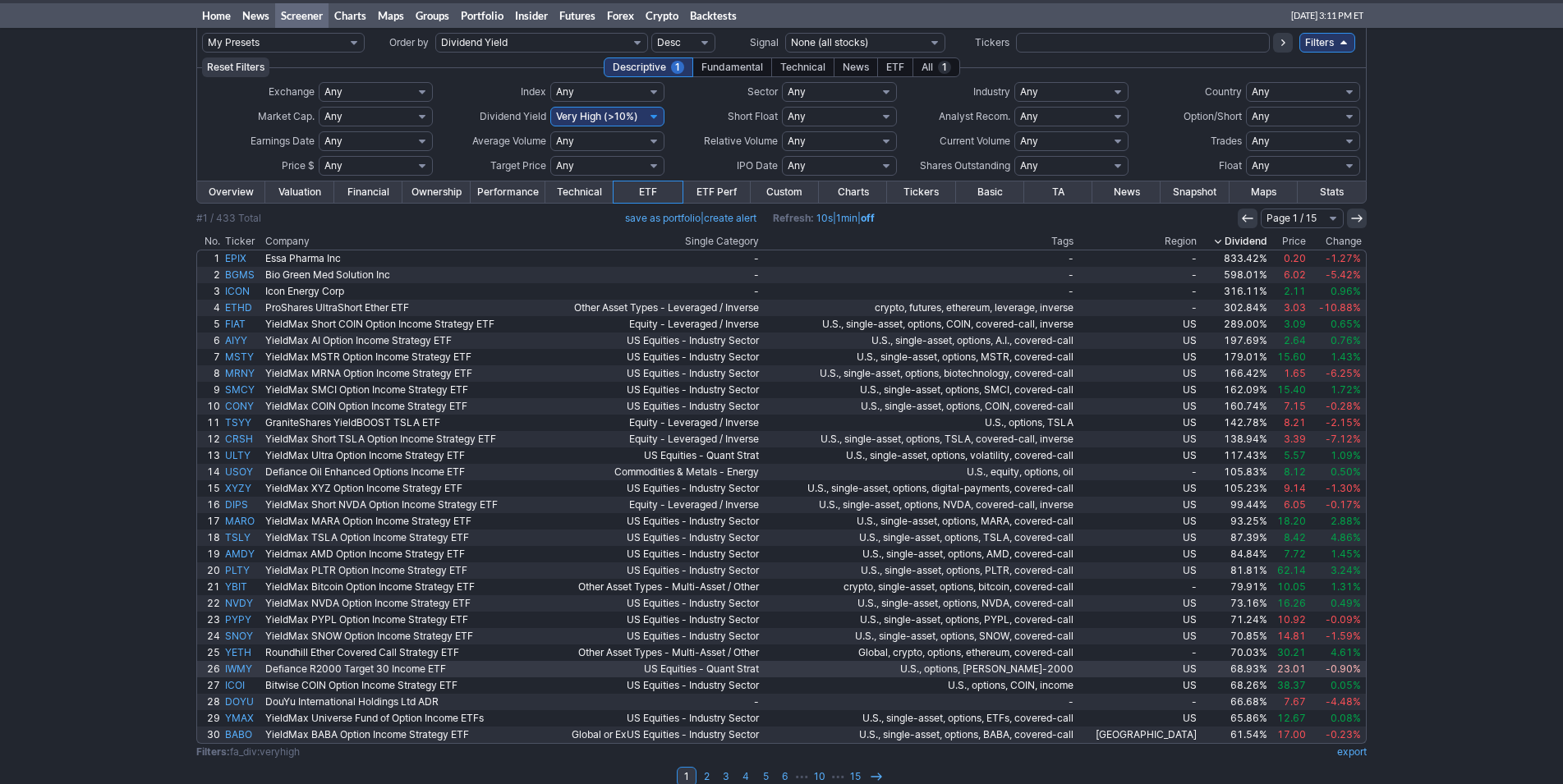
scroll to position [55, 0]
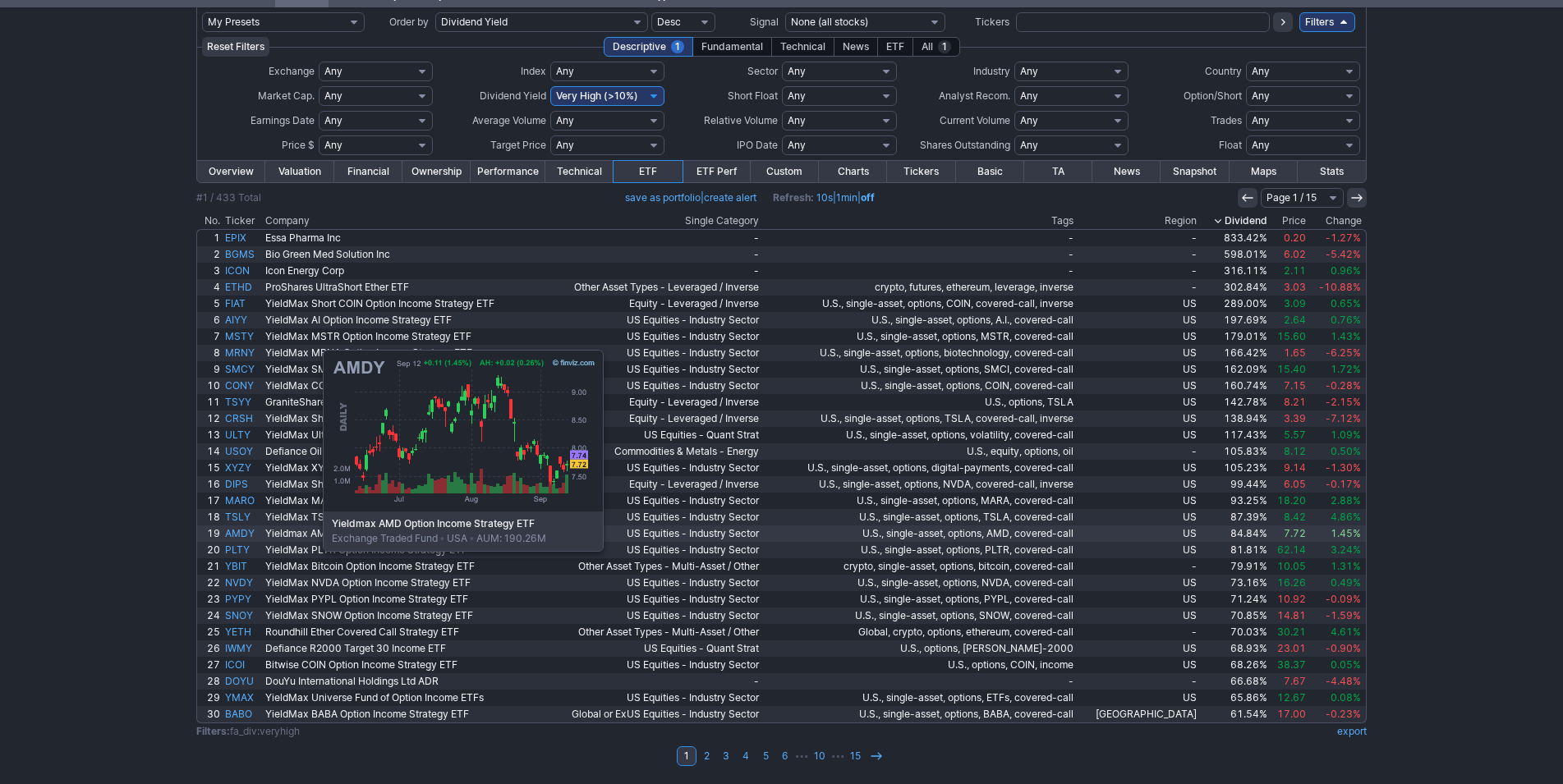
click at [241, 531] on link "AMDY" at bounding box center [243, 533] width 40 height 17
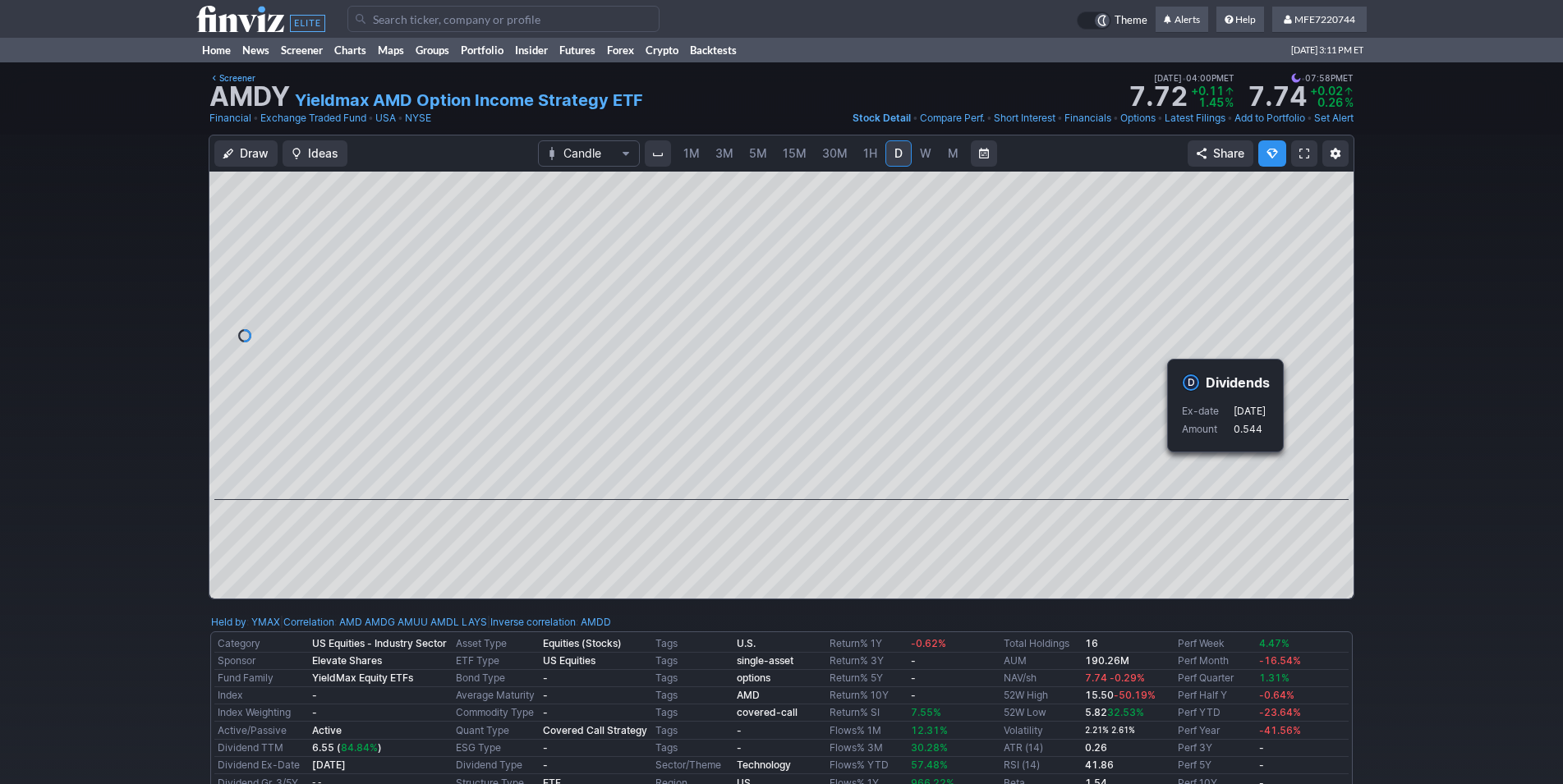
click at [1445, 500] on div "Draw Ideas Candle 1M 3M 5M 15M 30M 1H D W M Share" at bounding box center [782, 373] width 1563 height 478
click at [1398, 427] on div "Draw Ideas Candle 1M 3M 5M 15M 30M 1H D W M Share" at bounding box center [782, 373] width 1563 height 478
click at [1421, 478] on div "Draw Ideas Candle 1M 3M 5M 15M 30M 1H D W M Share" at bounding box center [782, 373] width 1563 height 478
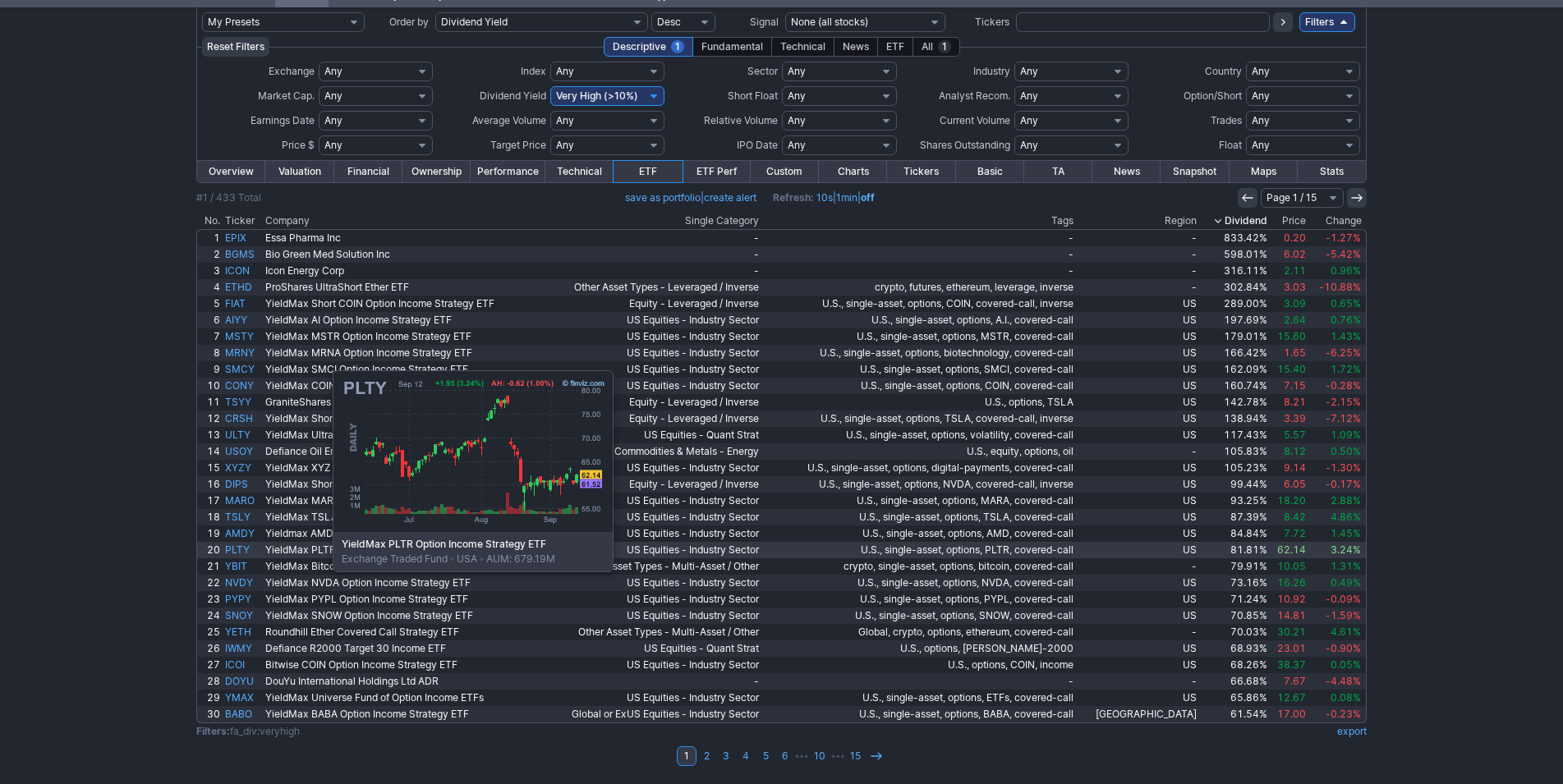
click at [251, 551] on link "PLTY" at bounding box center [243, 550] width 40 height 17
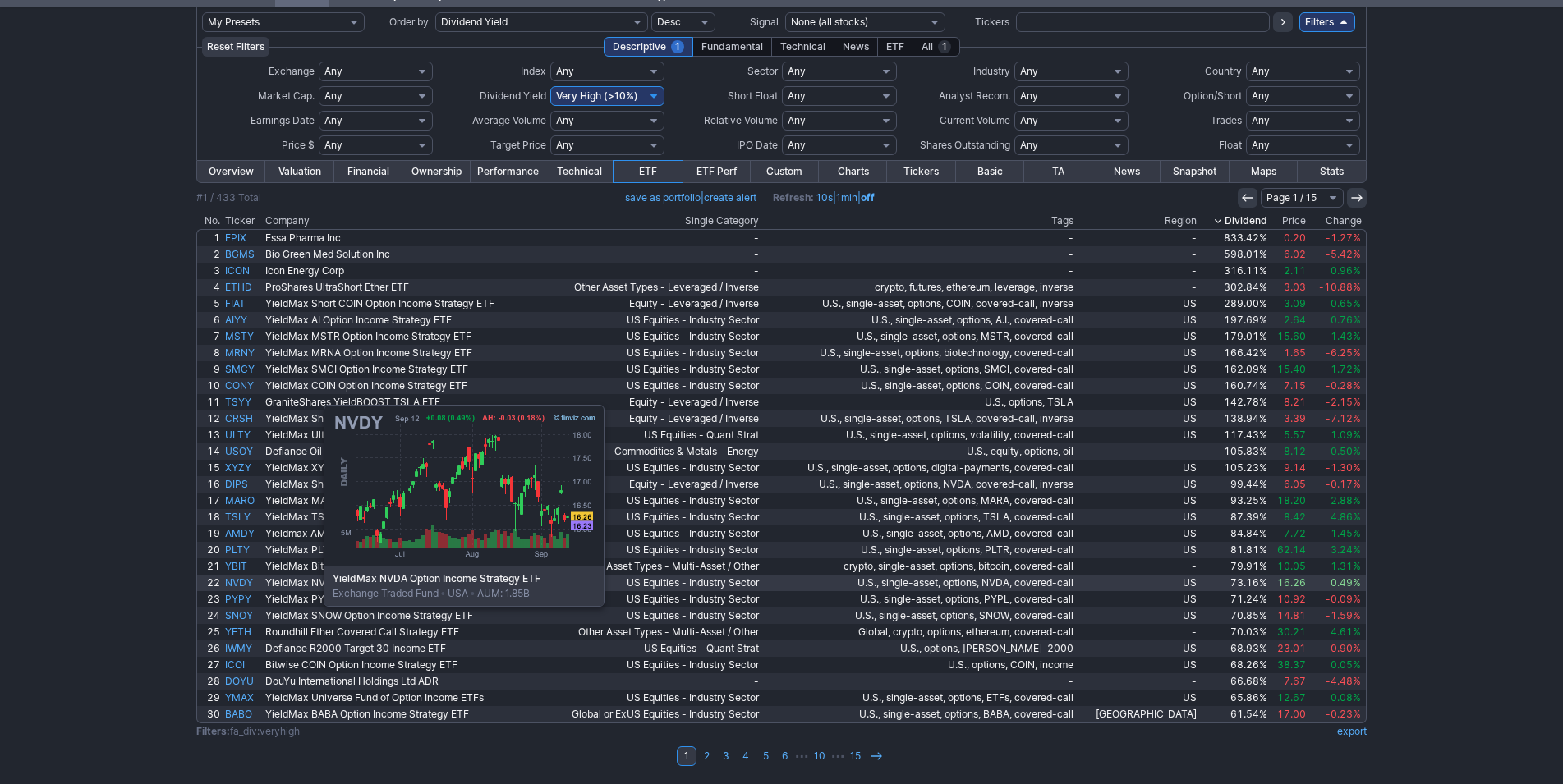
click at [238, 583] on link "NVDY" at bounding box center [243, 583] width 40 height 17
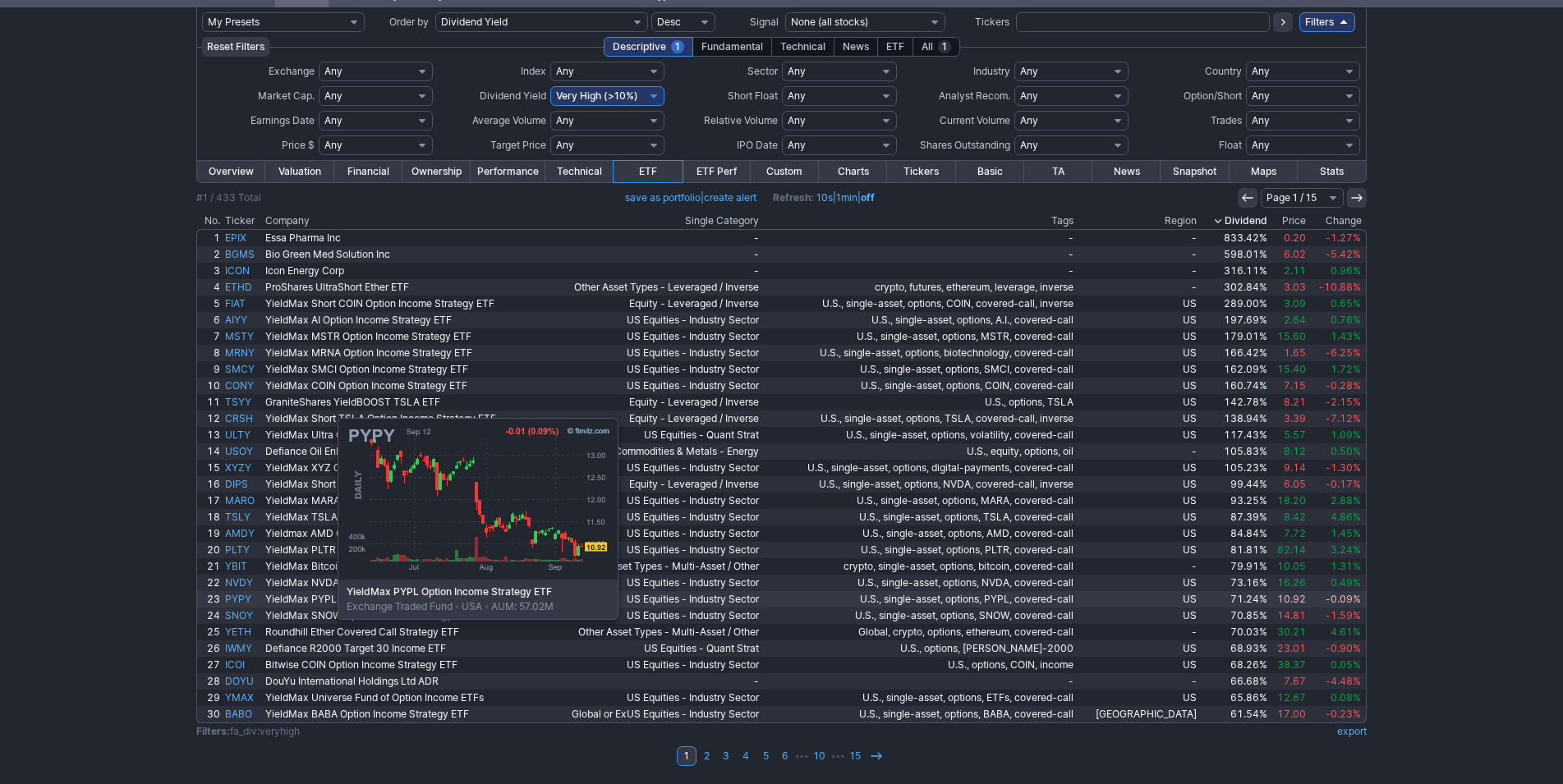
click at [256, 599] on link "PYPY" at bounding box center [243, 600] width 40 height 17
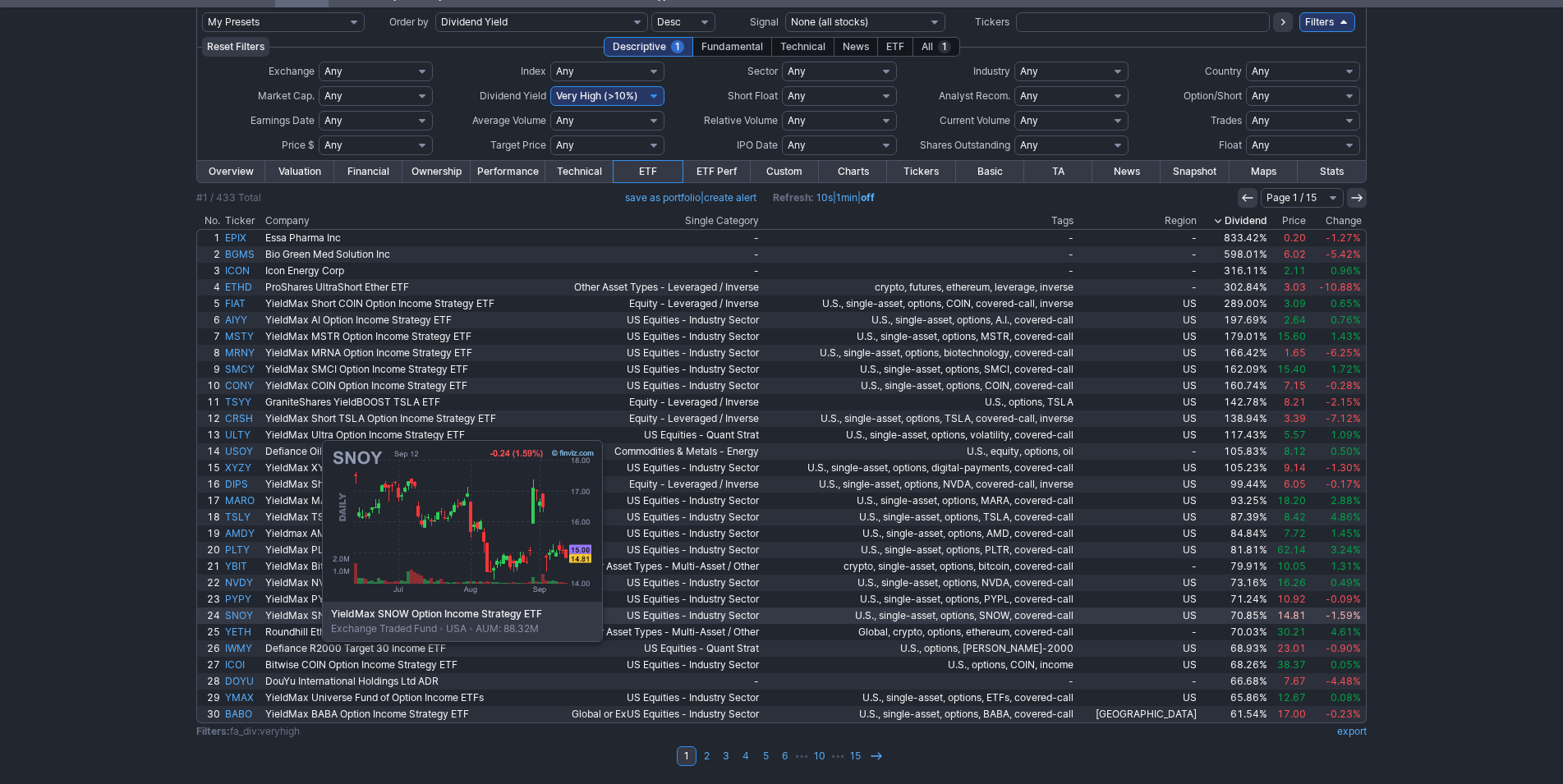
click at [240, 621] on link "SNOY" at bounding box center [243, 615] width 40 height 17
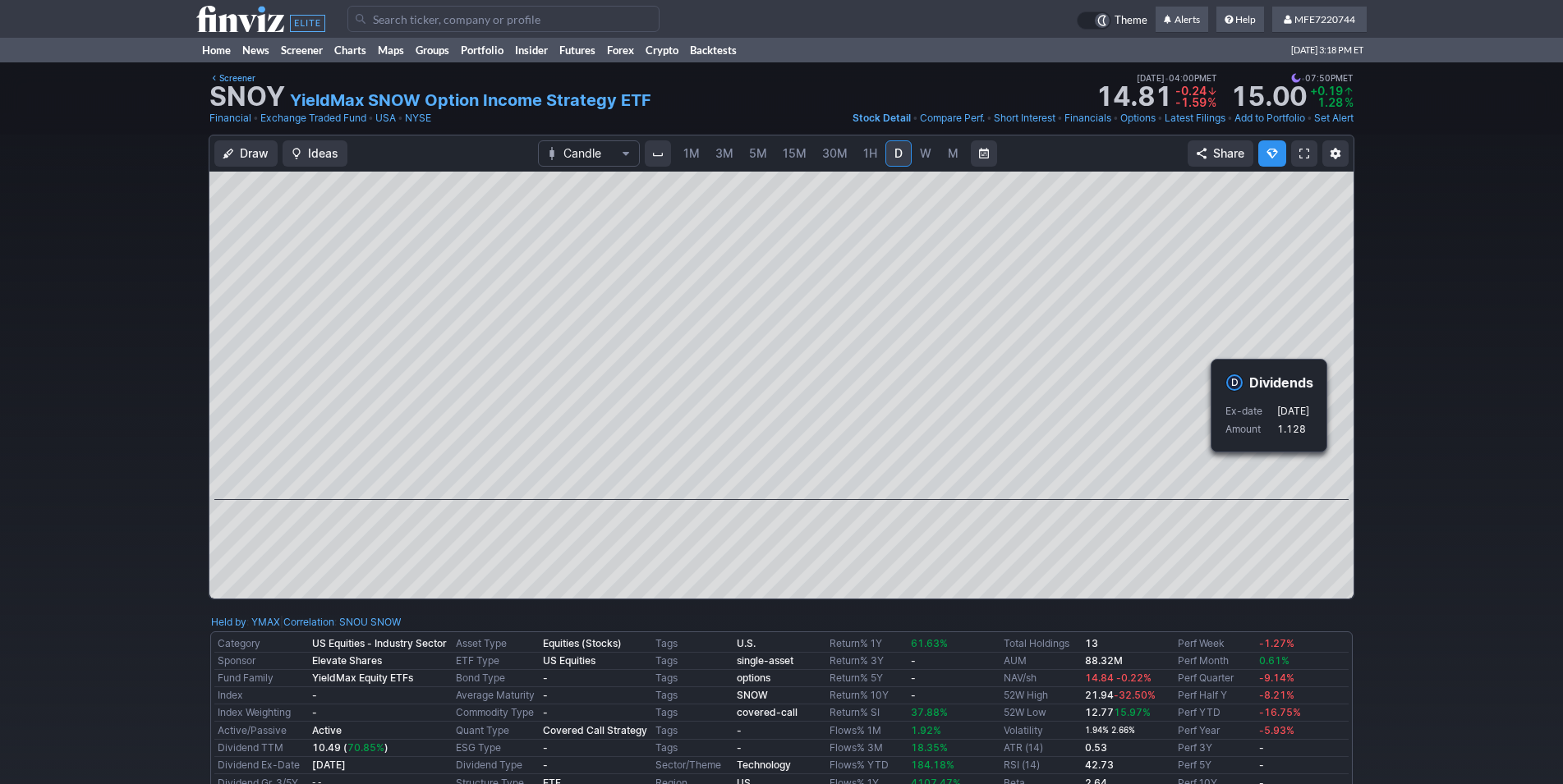
click at [1451, 507] on div "Draw Ideas Candle 1M 3M 5M 15M 30M 1H D W M Share" at bounding box center [782, 373] width 1563 height 478
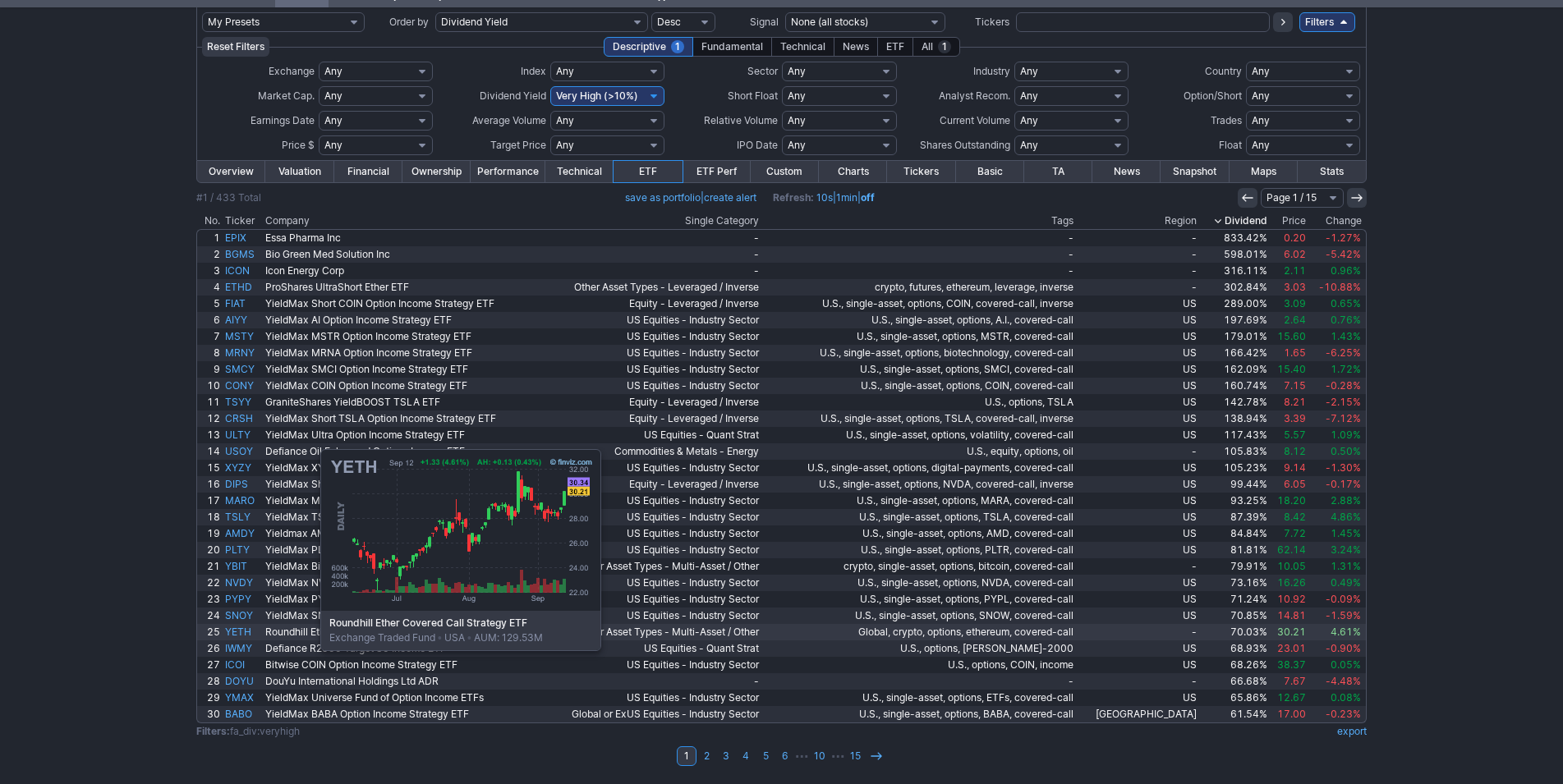
click at [238, 630] on link "YETH" at bounding box center [243, 632] width 40 height 17
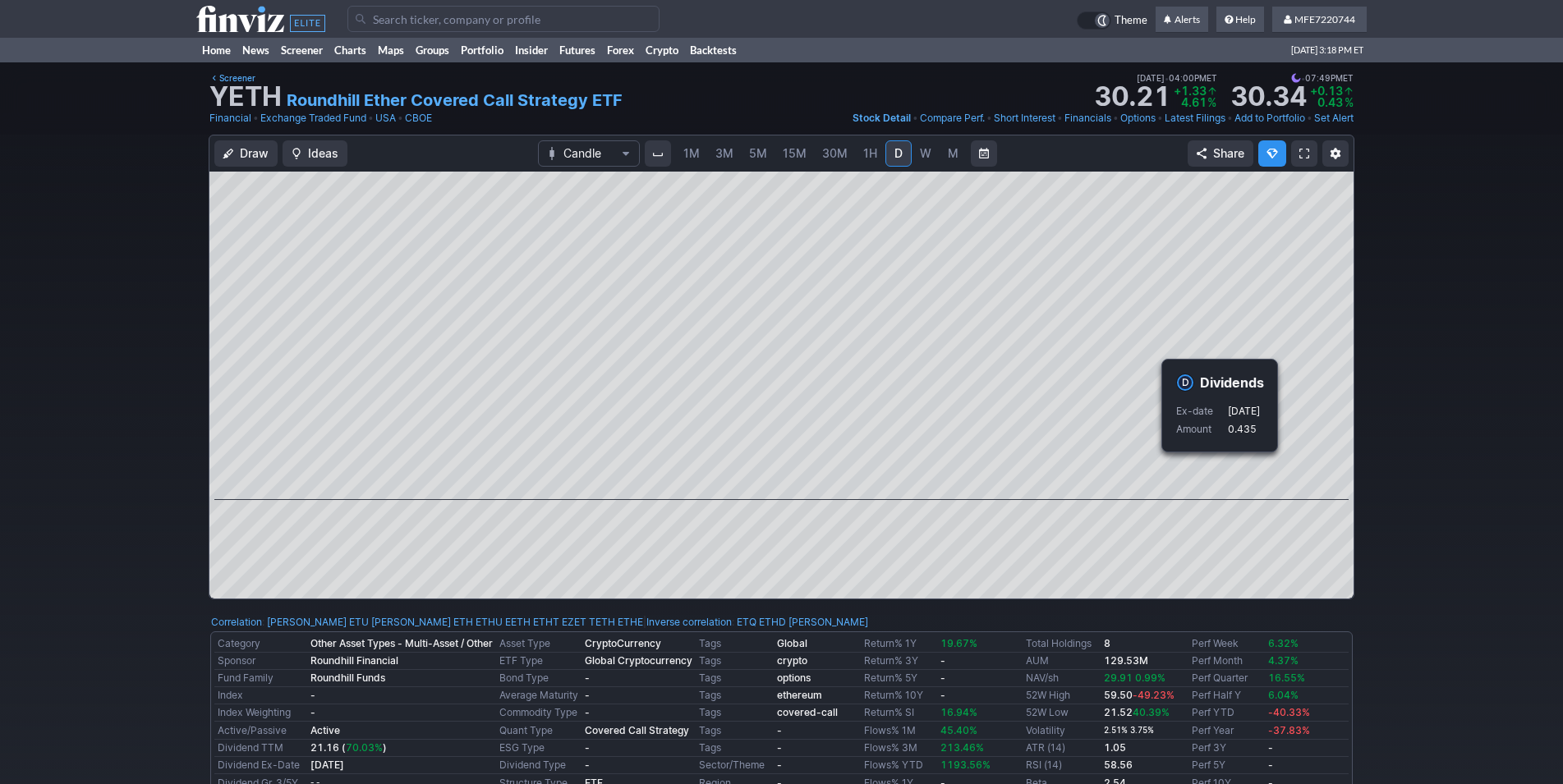
click at [1384, 505] on div "Draw Ideas Candle 1M 3M 5M 15M 30M 1H D W M Share" at bounding box center [782, 373] width 1563 height 478
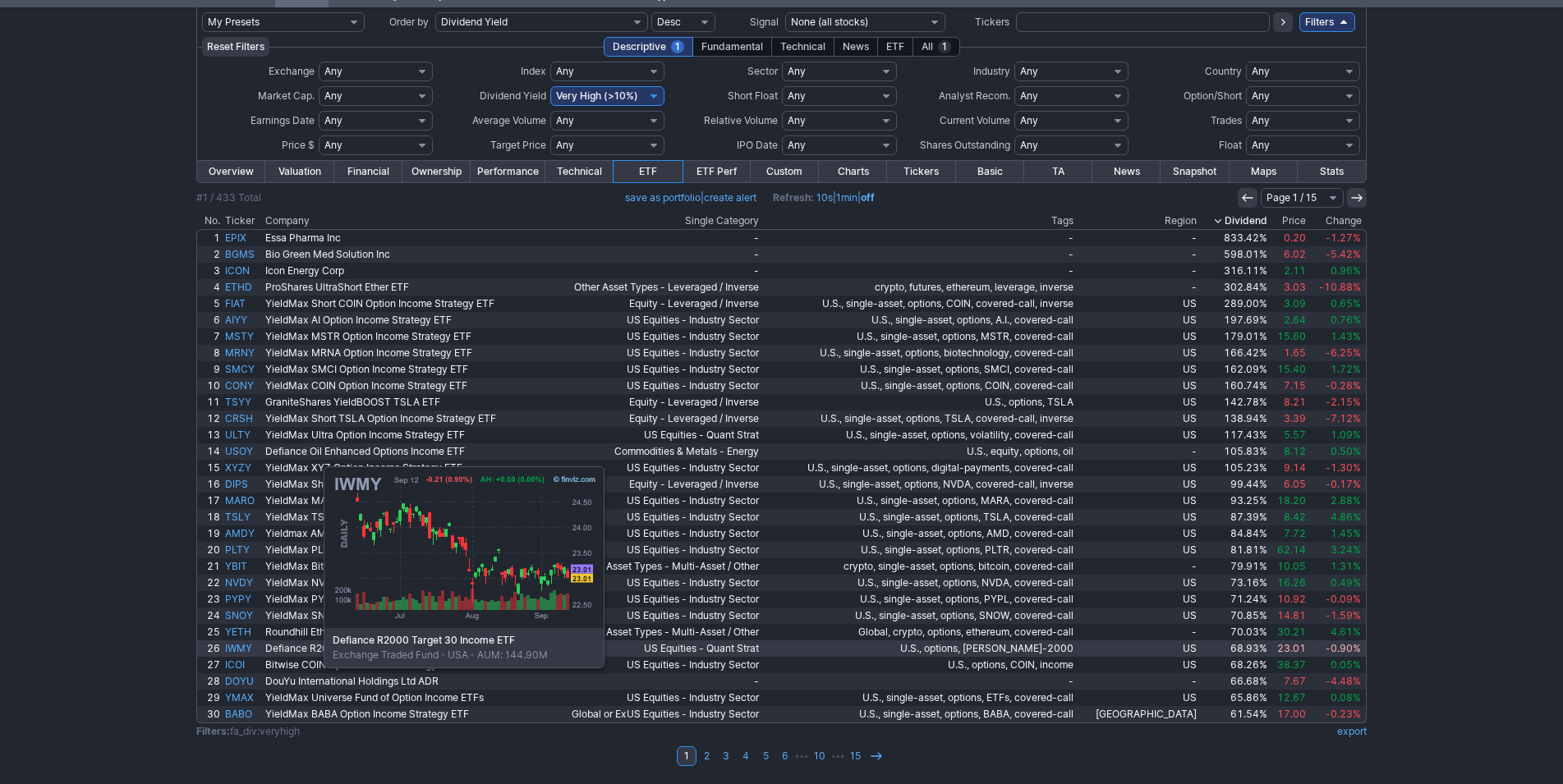
click at [241, 647] on link "IWMY" at bounding box center [243, 648] width 40 height 17
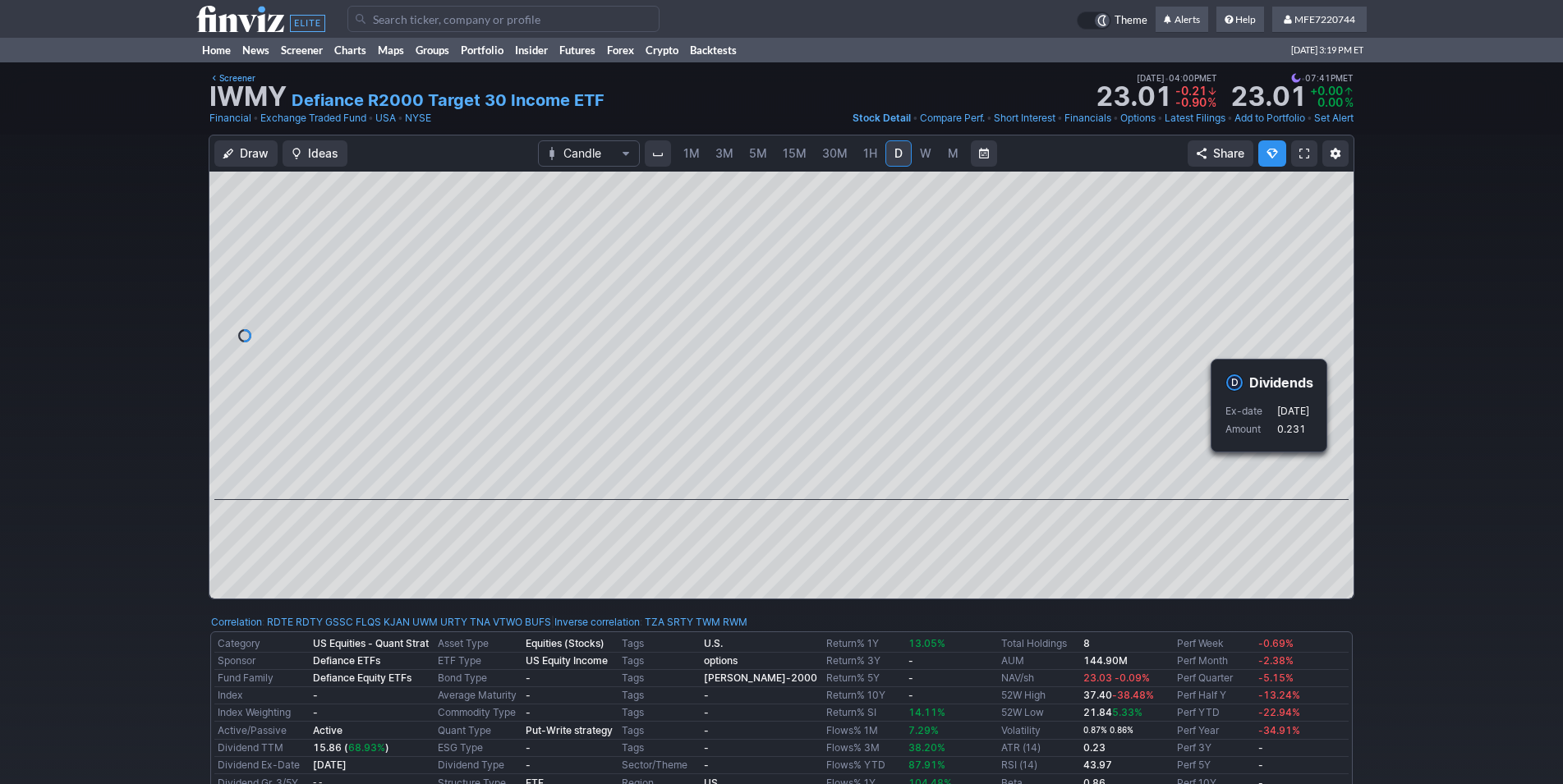
click at [1419, 499] on div "Draw Ideas Candle 1M 3M 5M 15M 30M 1H D W M Share" at bounding box center [782, 373] width 1563 height 478
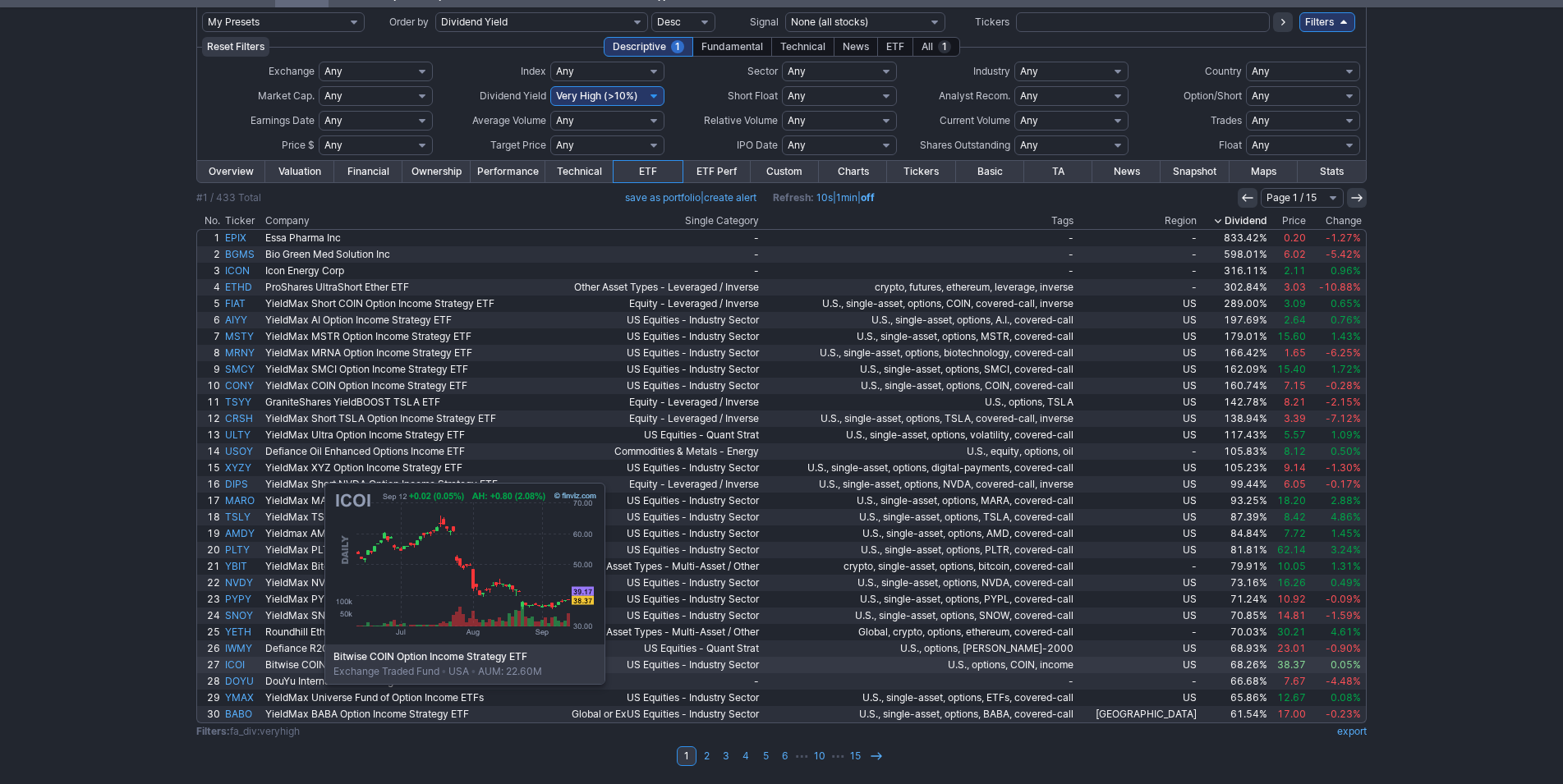
click at [242, 664] on link "ICOI" at bounding box center [243, 665] width 40 height 17
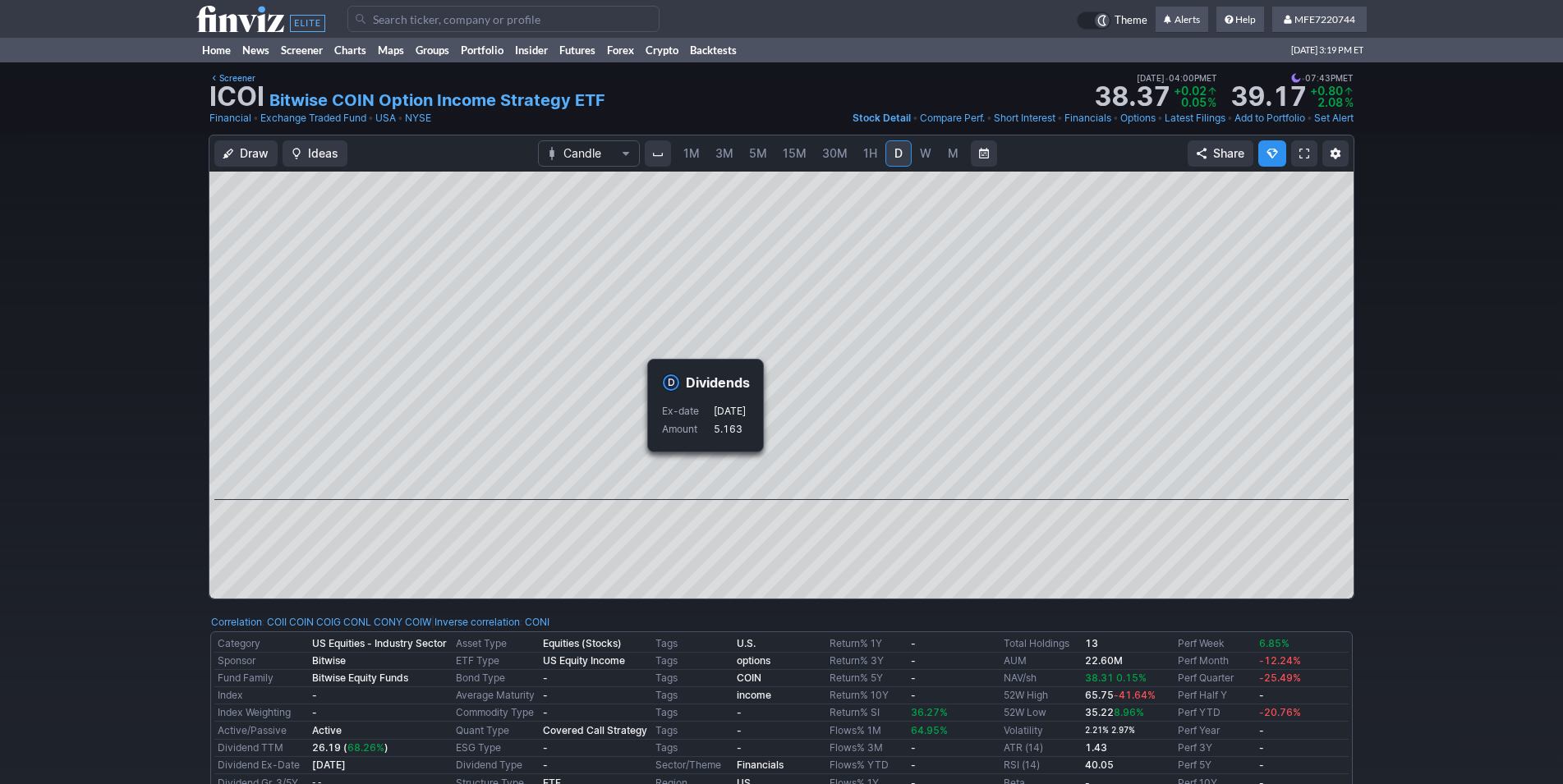
click at [1453, 493] on div "Draw Ideas Candle 1M 3M 5M 15M 30M 1H D W M Share" at bounding box center [782, 373] width 1563 height 478
click at [1411, 499] on div "Draw Ideas Candle 1M 3M 5M 15M 30M 1H D W M Share" at bounding box center [782, 373] width 1563 height 478
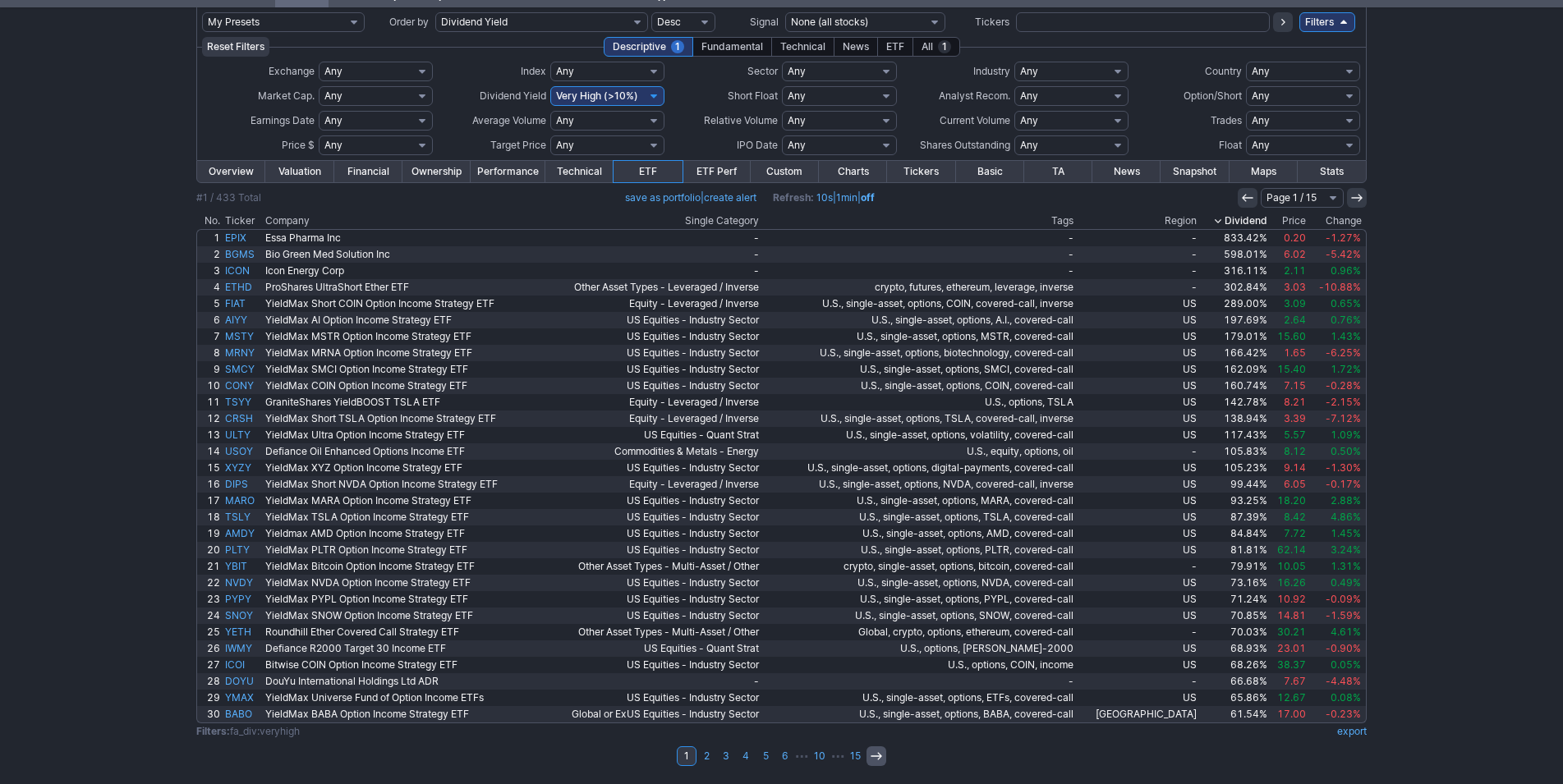
click at [871, 757] on icon at bounding box center [876, 756] width 13 height 13
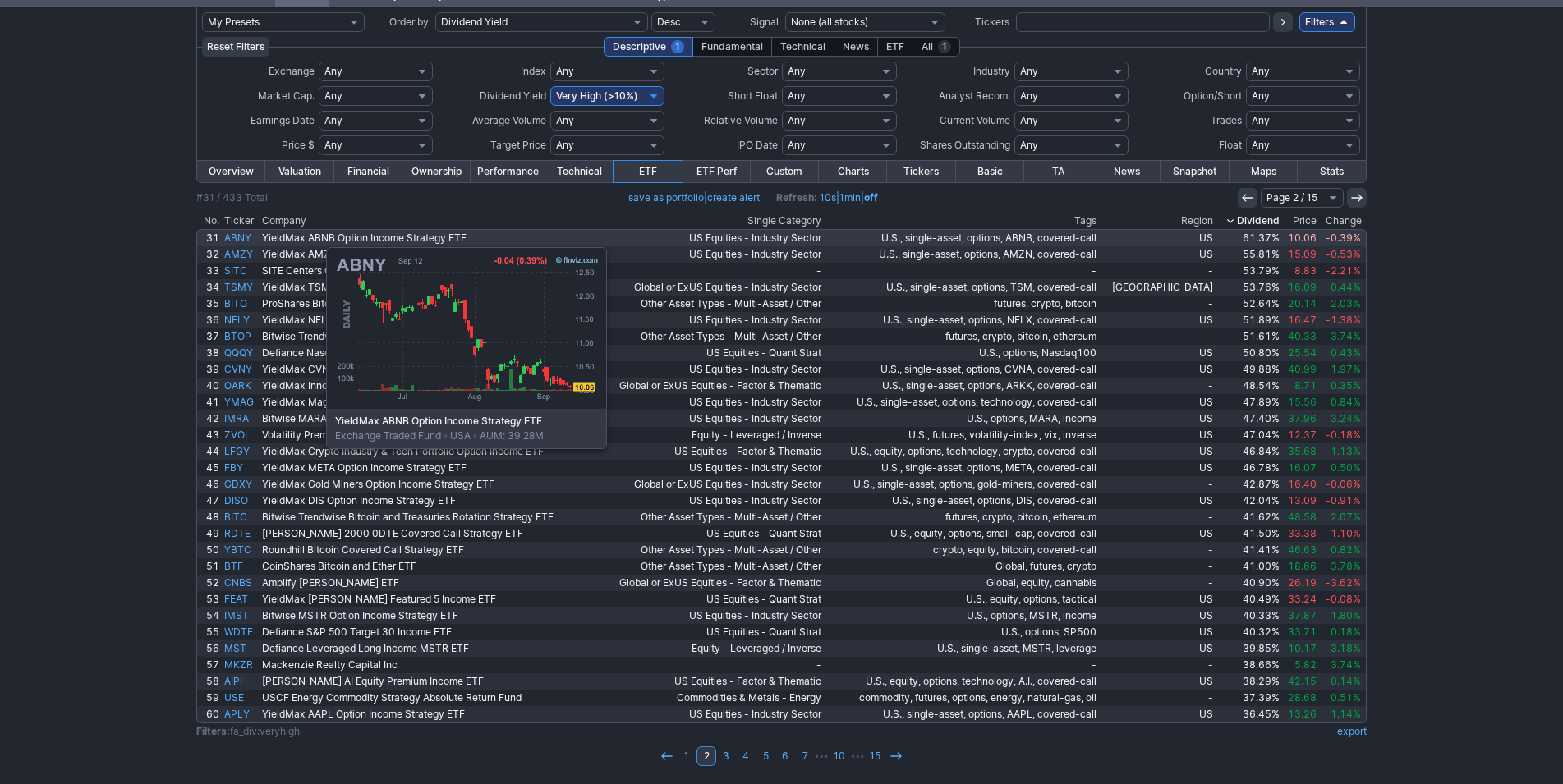
click at [244, 238] on link "ABNY" at bounding box center [240, 238] width 37 height 17
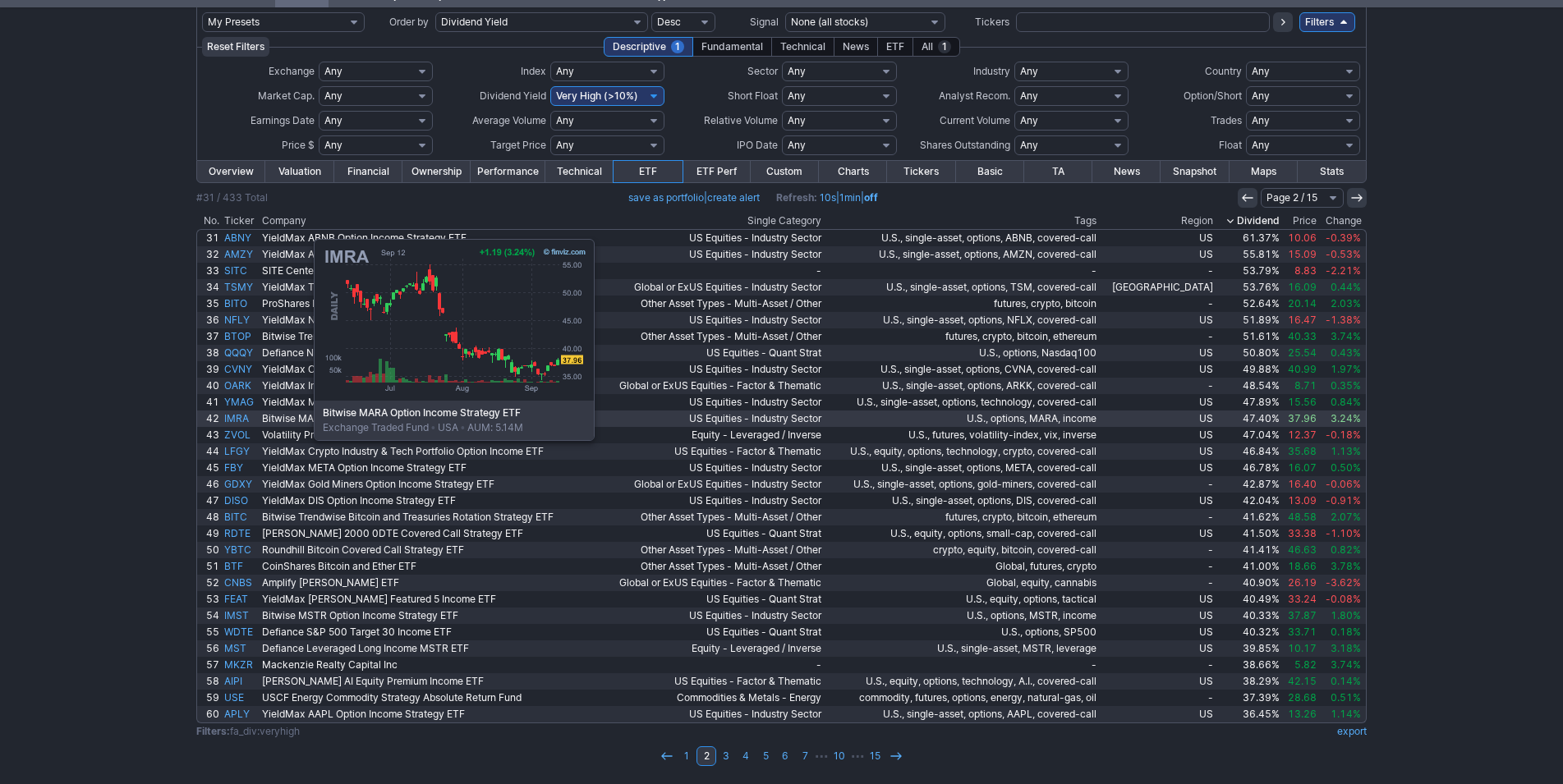
click at [231, 419] on link "IMRA" at bounding box center [240, 419] width 37 height 17
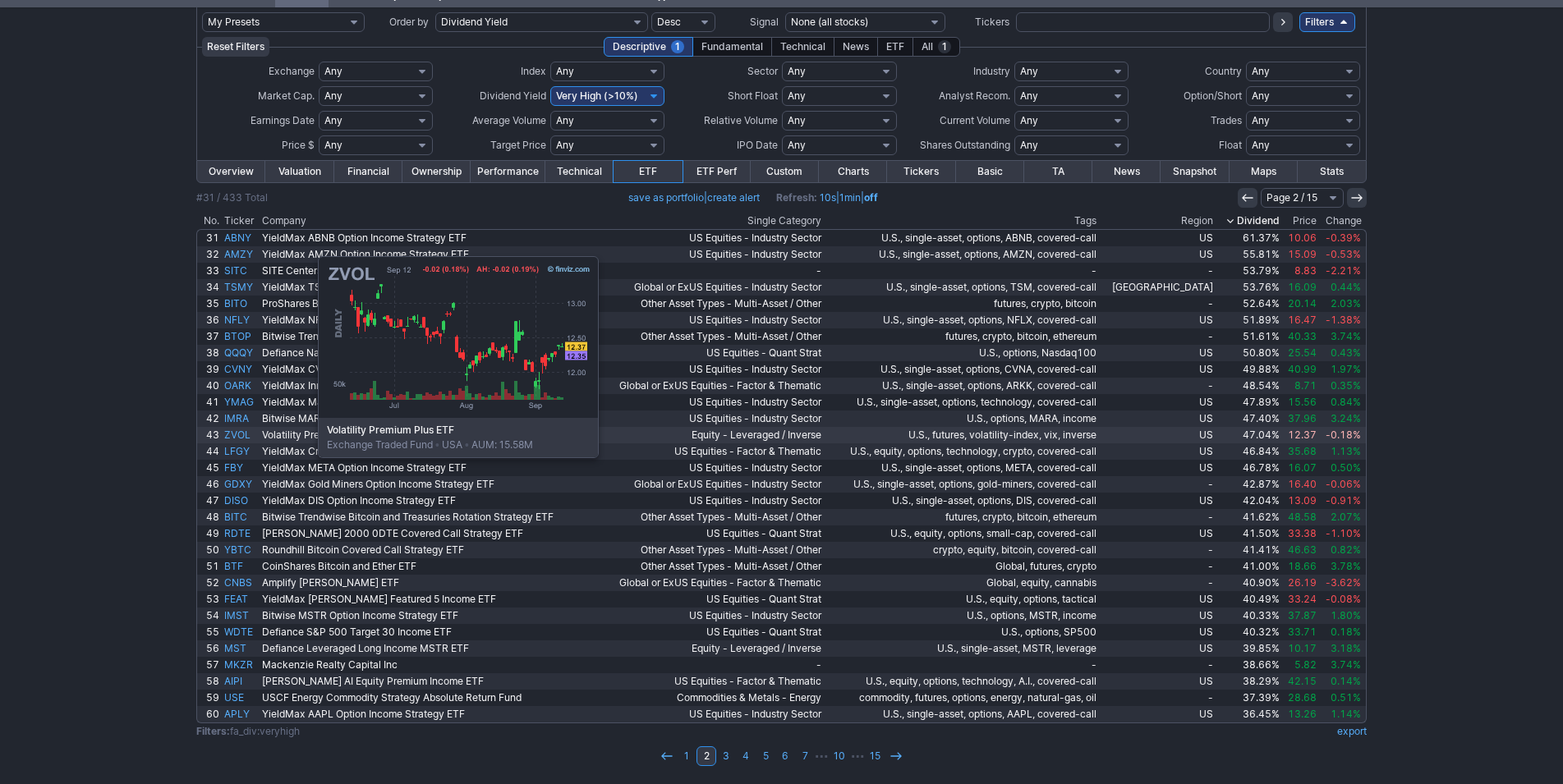
click at [236, 437] on link "ZVOL" at bounding box center [240, 435] width 37 height 17
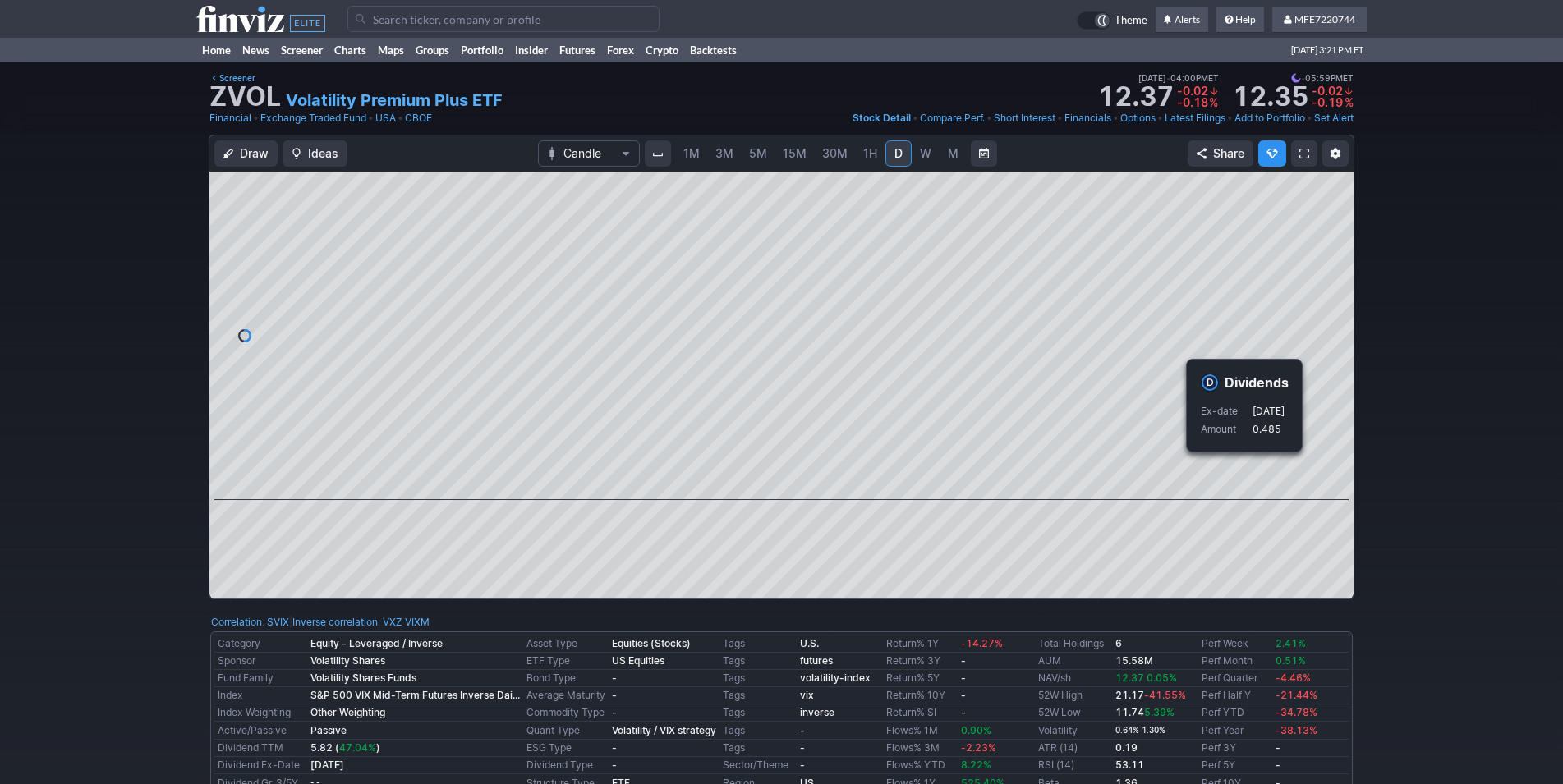
click at [1392, 525] on div "Draw Ideas Candle 1M 3M 5M 15M 30M 1H D W M Share" at bounding box center [782, 373] width 1563 height 478
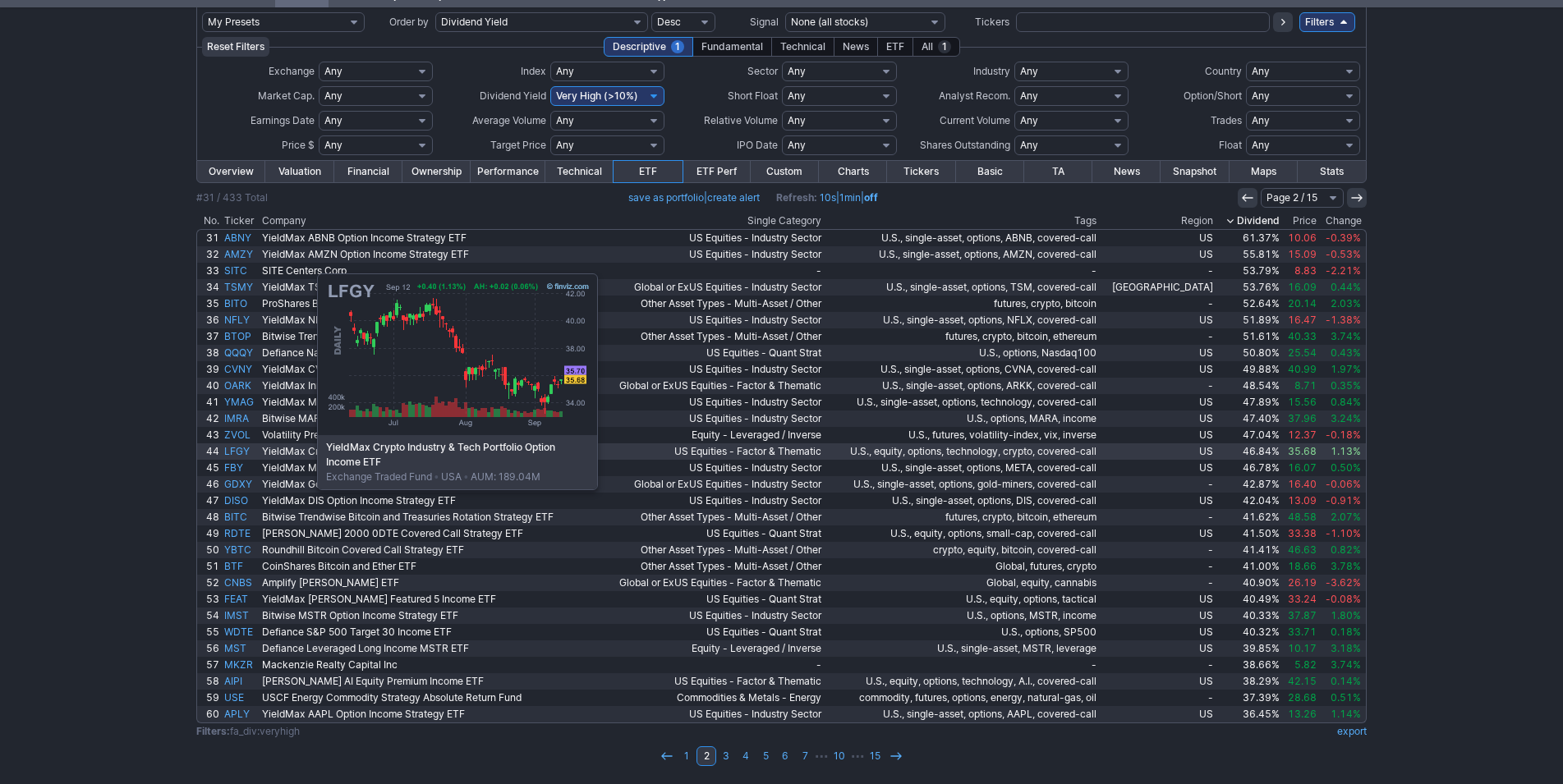
click at [241, 452] on link "LFGY" at bounding box center [240, 452] width 37 height 17
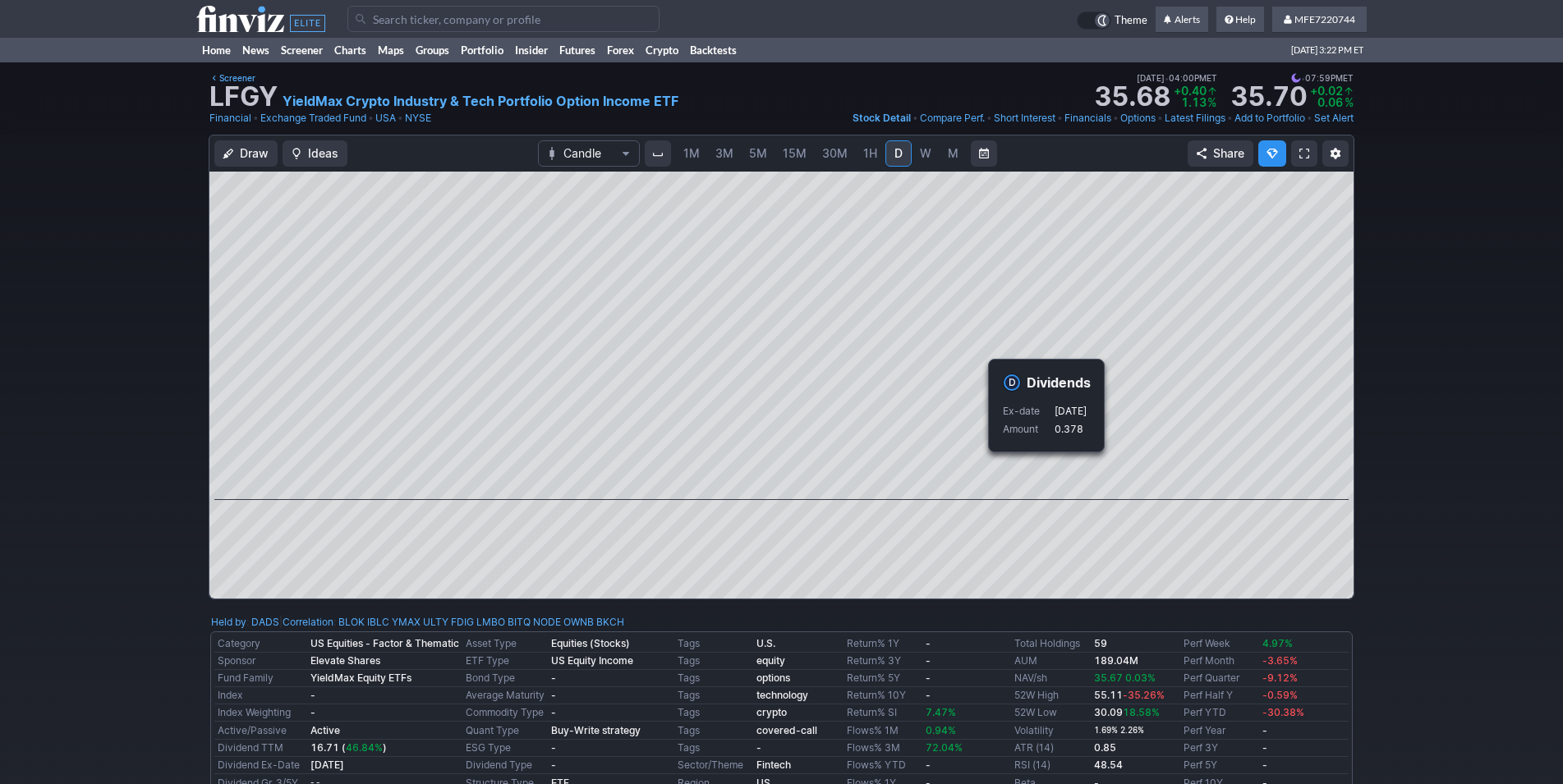
click at [133, 207] on div "Draw Ideas Candle 1M 3M 5M 15M 30M 1H D W M Share" at bounding box center [782, 373] width 1563 height 478
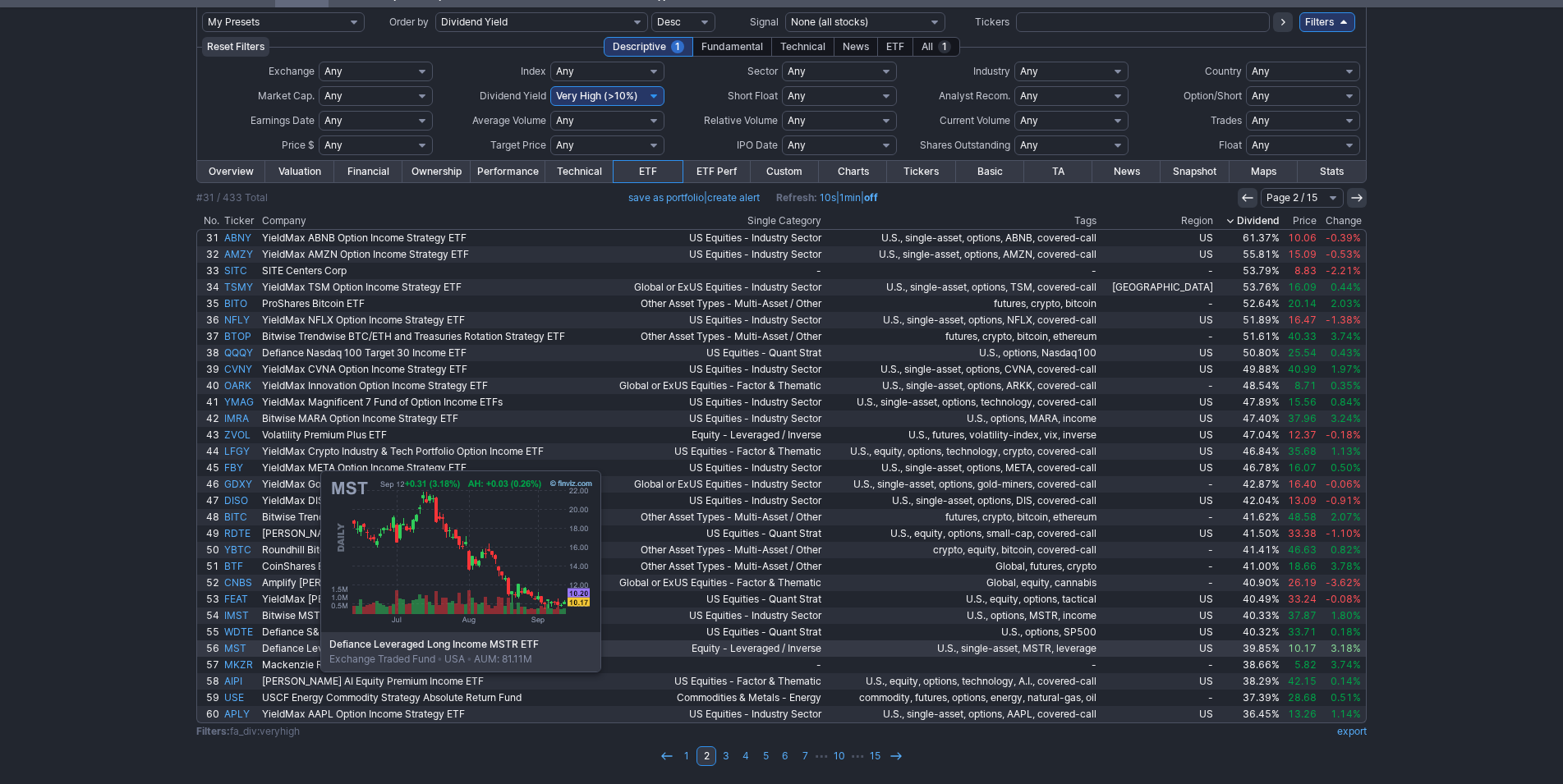
click at [238, 651] on link "MST" at bounding box center [240, 648] width 37 height 17
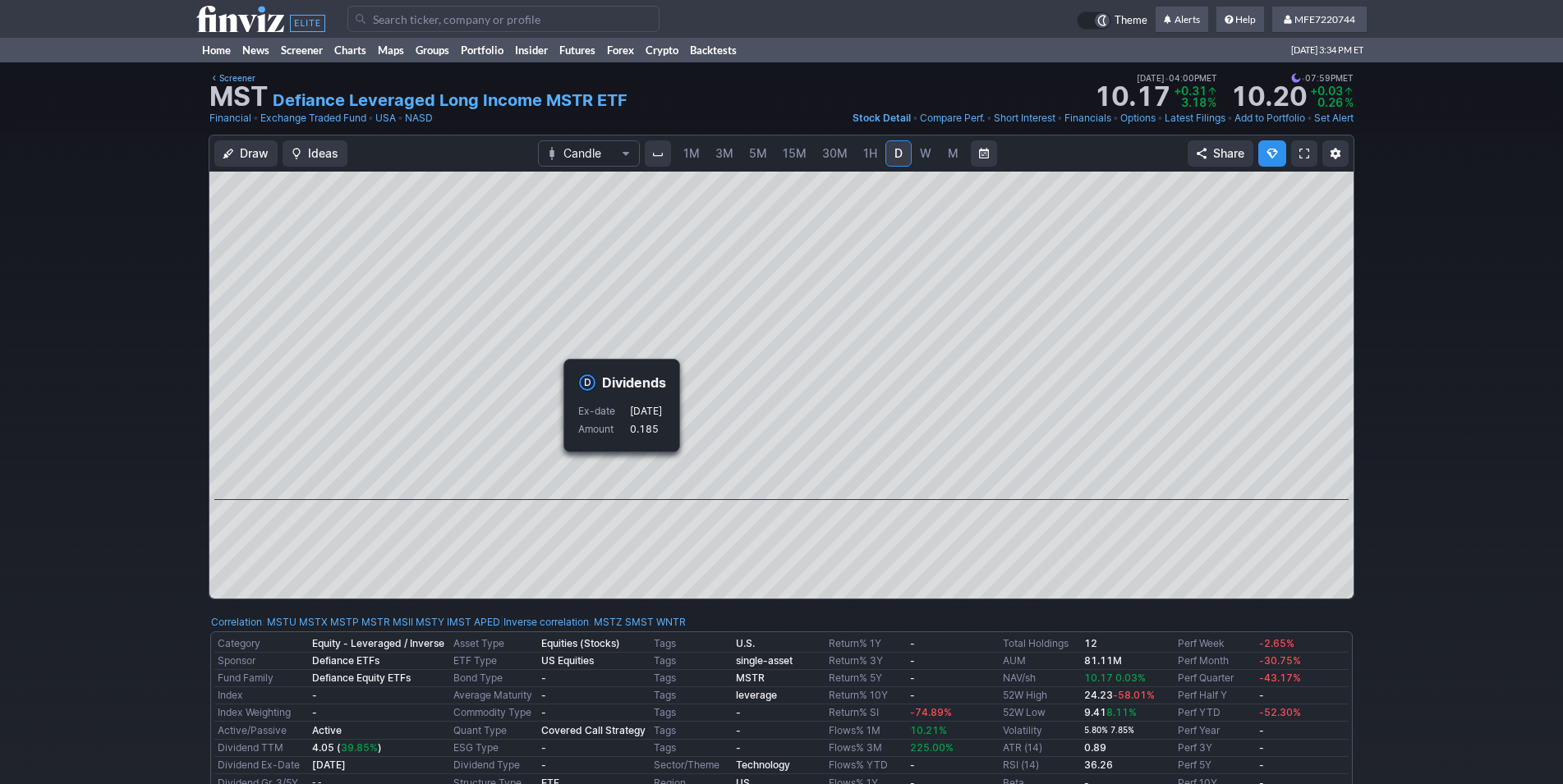
click at [1435, 314] on div "Draw Ideas Candle 1M 3M 5M 15M 30M 1H D W M Share" at bounding box center [782, 373] width 1563 height 478
